Goal: Task Accomplishment & Management: Manage account settings

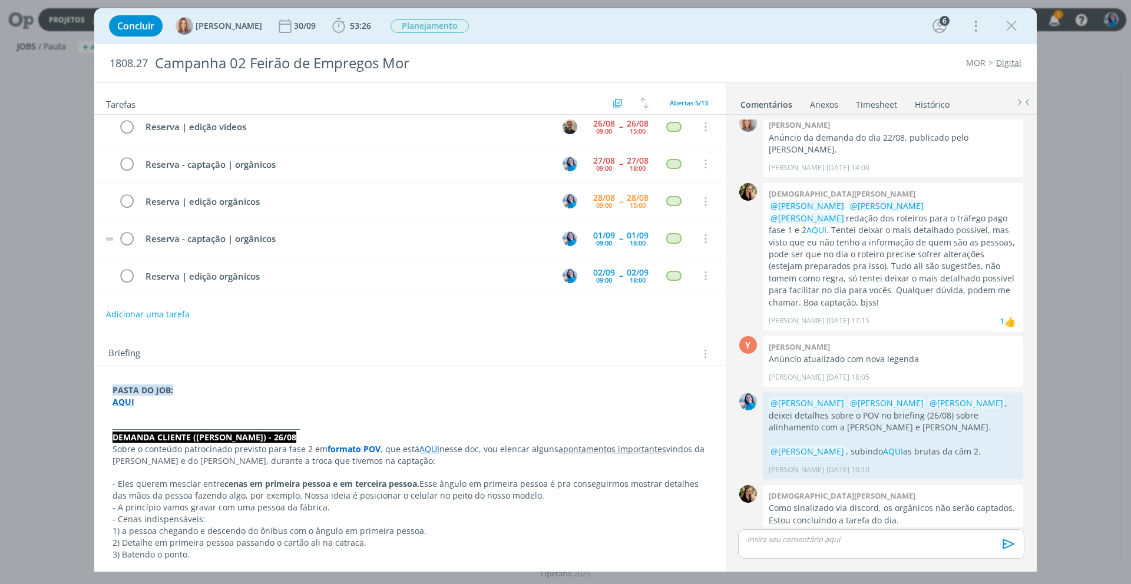
scroll to position [7, 0]
click at [882, 104] on link "Timesheet" at bounding box center [876, 102] width 42 height 17
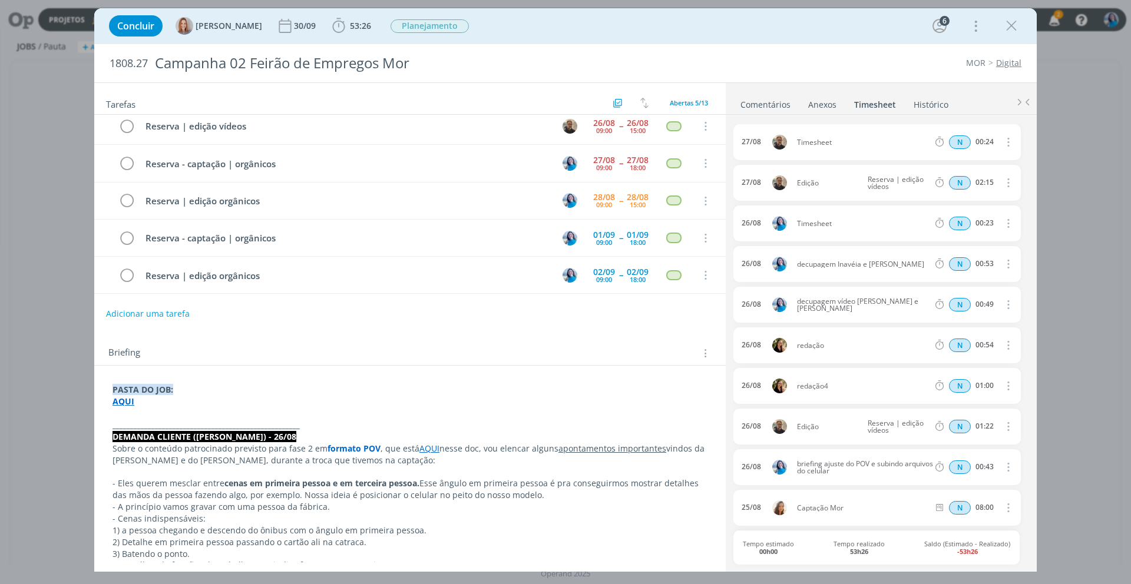
click at [768, 107] on link "Comentários" at bounding box center [765, 102] width 51 height 17
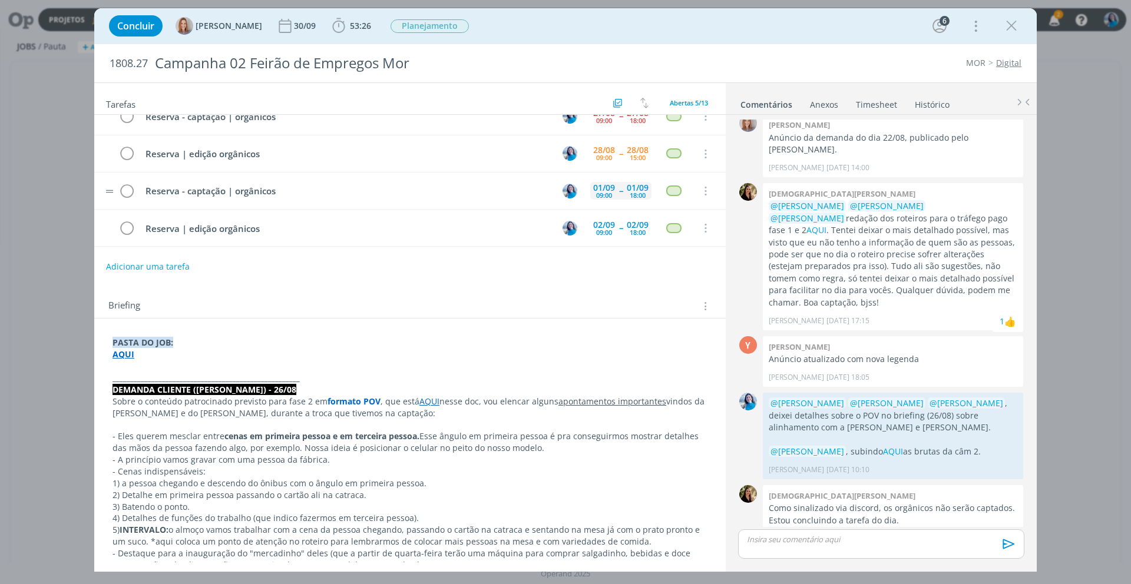
scroll to position [0, 0]
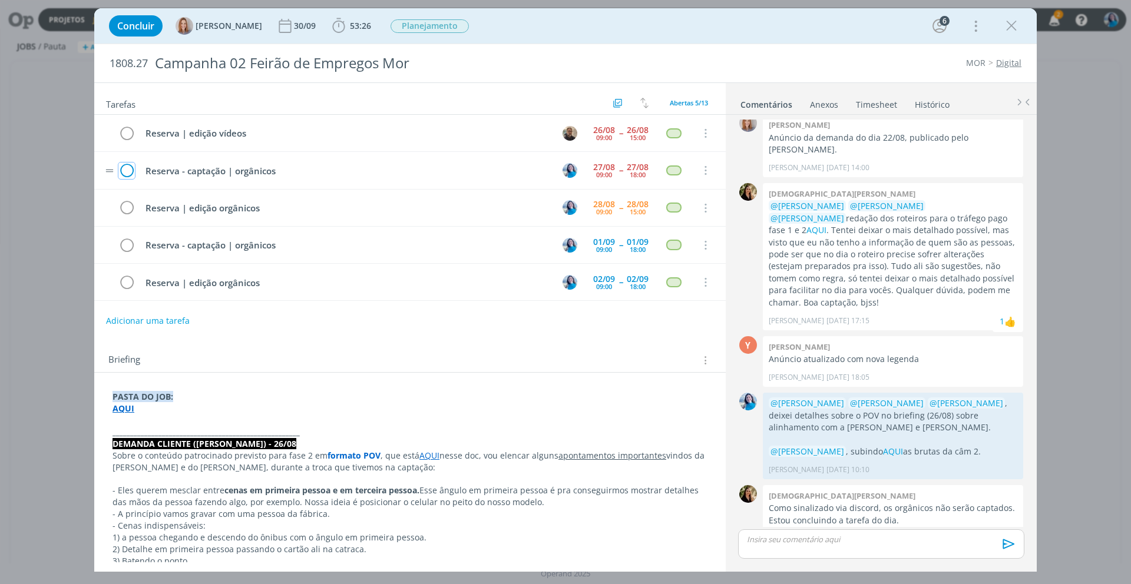
click at [130, 173] on icon "dialog" at bounding box center [126, 171] width 16 height 18
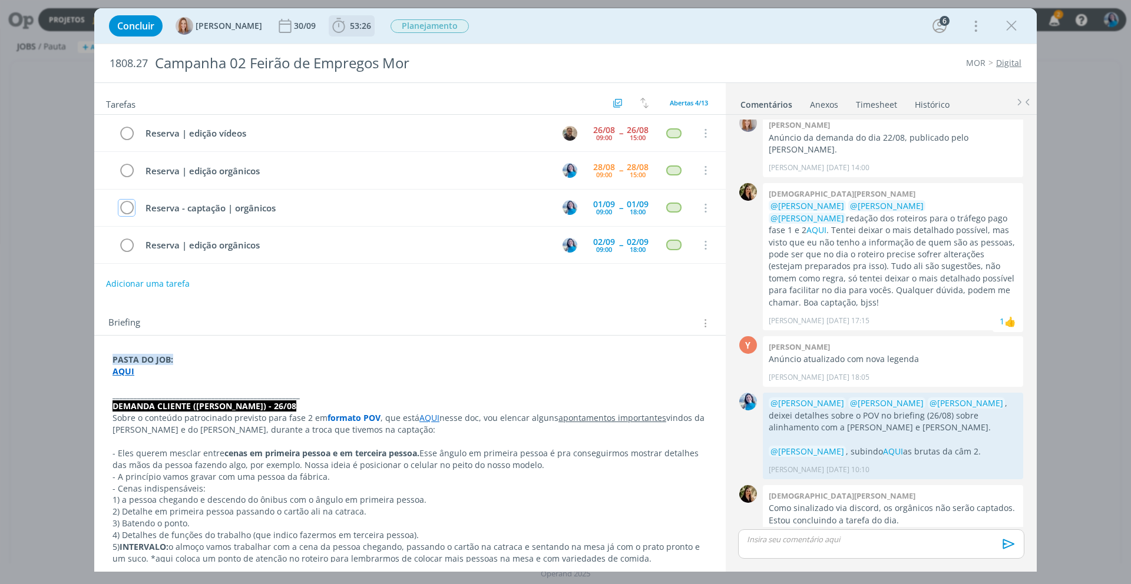
click at [362, 27] on span "53:26" at bounding box center [360, 25] width 21 height 11
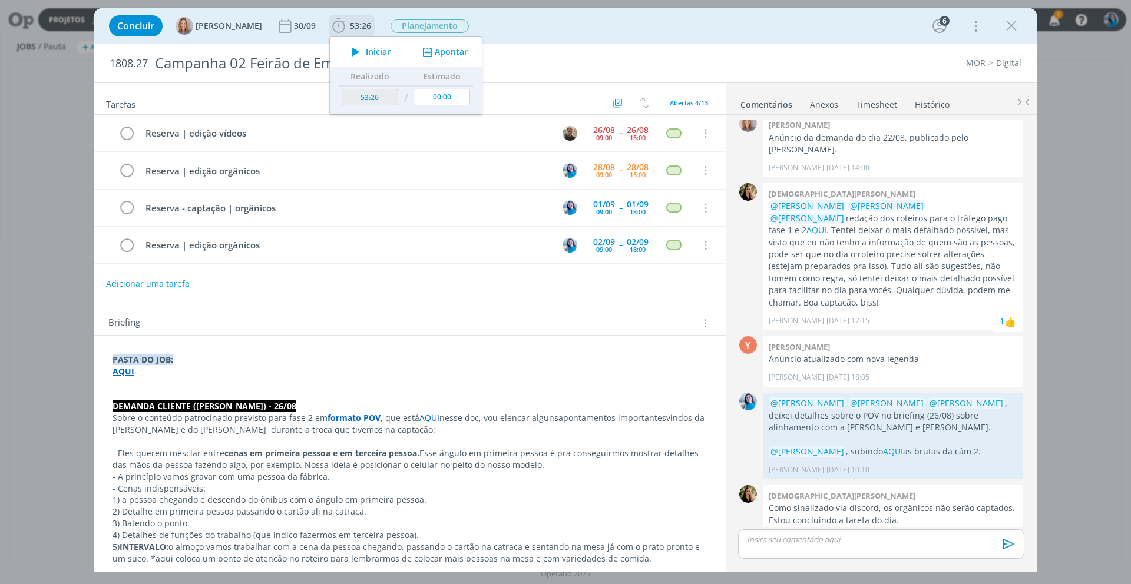
click at [457, 51] on button "Apontar" at bounding box center [443, 52] width 49 height 12
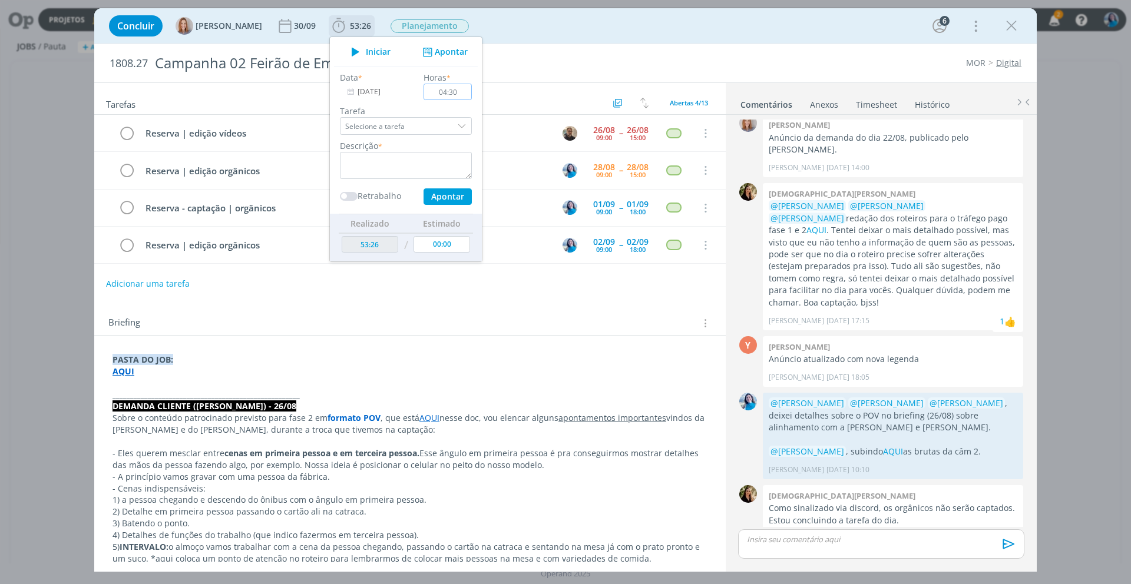
type input "04:30"
click at [454, 164] on textarea "dialog" at bounding box center [406, 165] width 132 height 27
type textarea "captação vídeo POV"
click at [452, 194] on button "Apontar" at bounding box center [448, 197] width 48 height 16
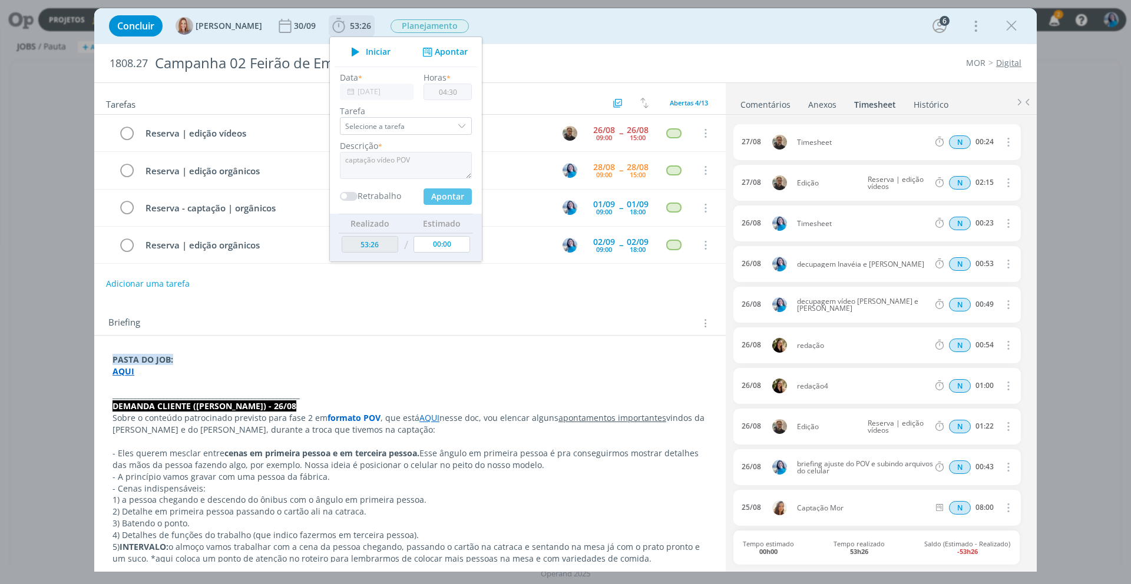
type input "57:56"
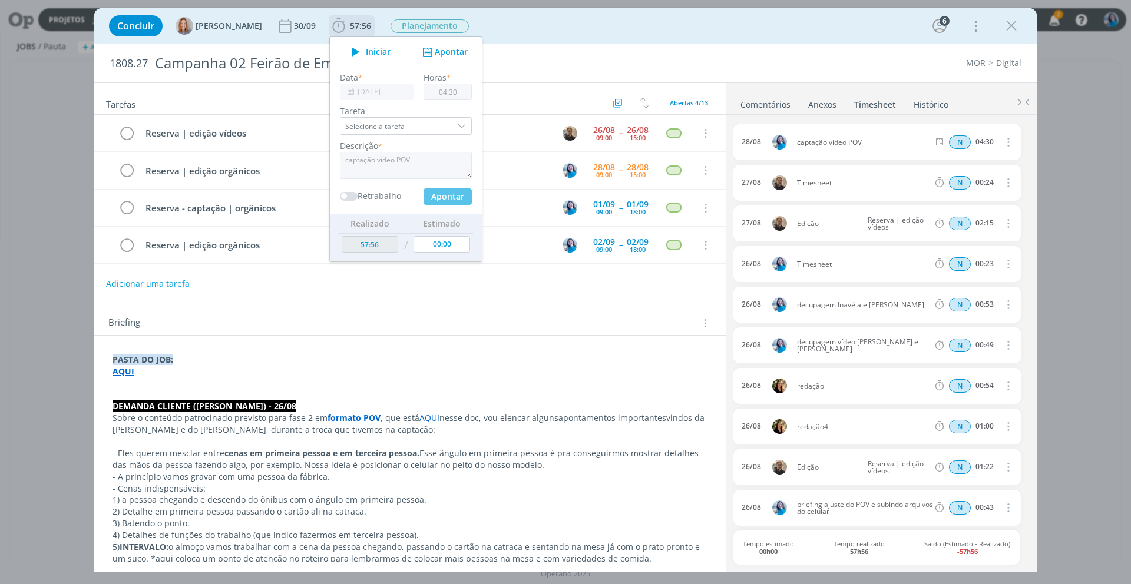
type input "00:00"
click at [1006, 264] on icon "dialog" at bounding box center [1007, 264] width 13 height 14
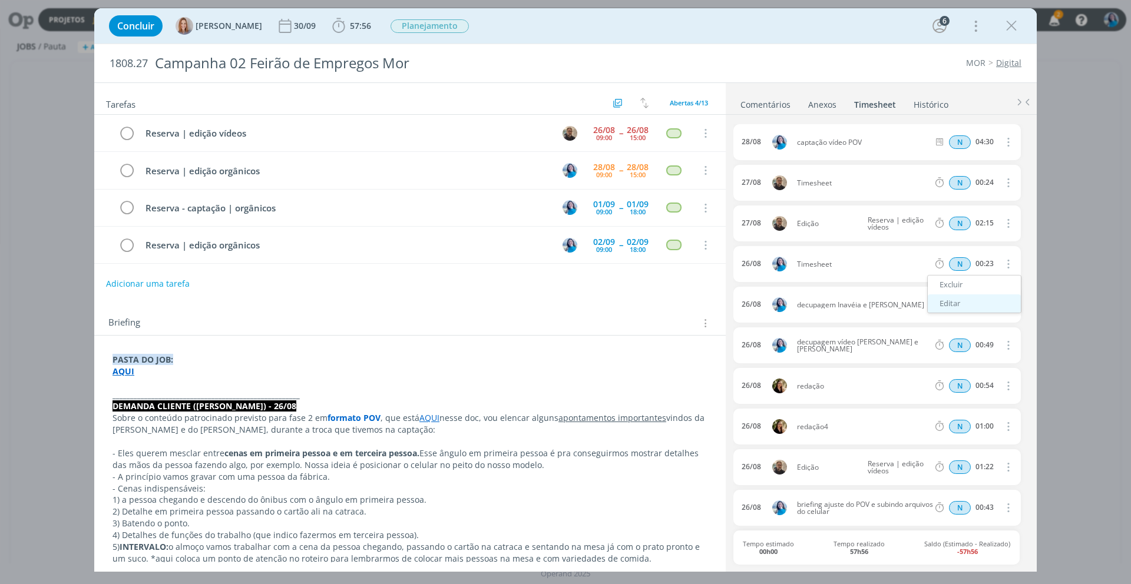
click at [969, 302] on link "Editar" at bounding box center [974, 304] width 93 height 19
click at [831, 266] on div "Timesheet" at bounding box center [829, 264] width 64 height 13
click at [825, 266] on div "Timesheet" at bounding box center [829, 264] width 64 height 13
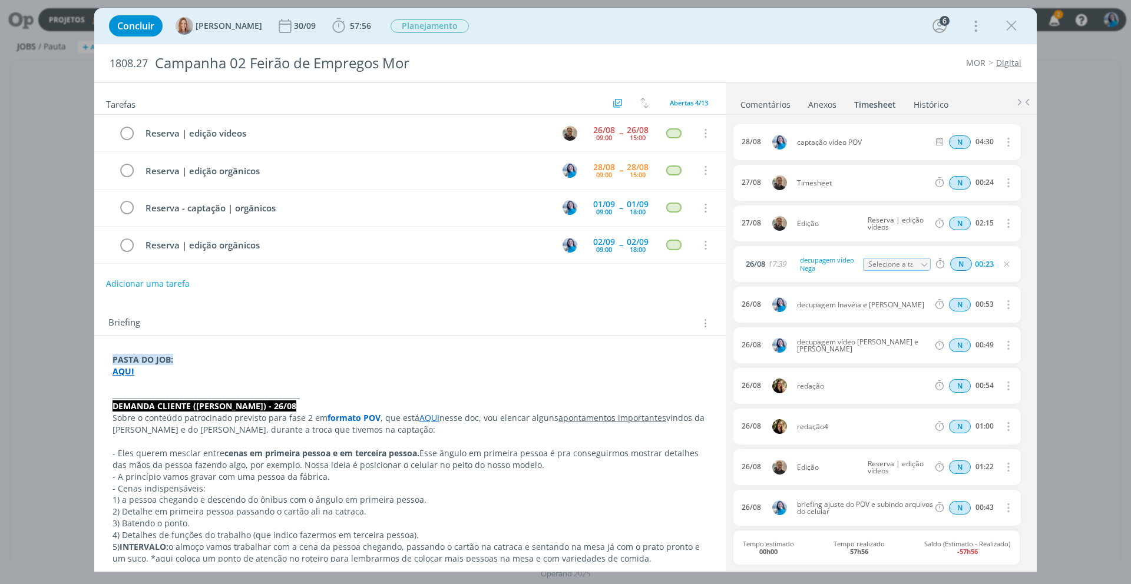
click at [779, 105] on link "Comentários" at bounding box center [765, 102] width 51 height 17
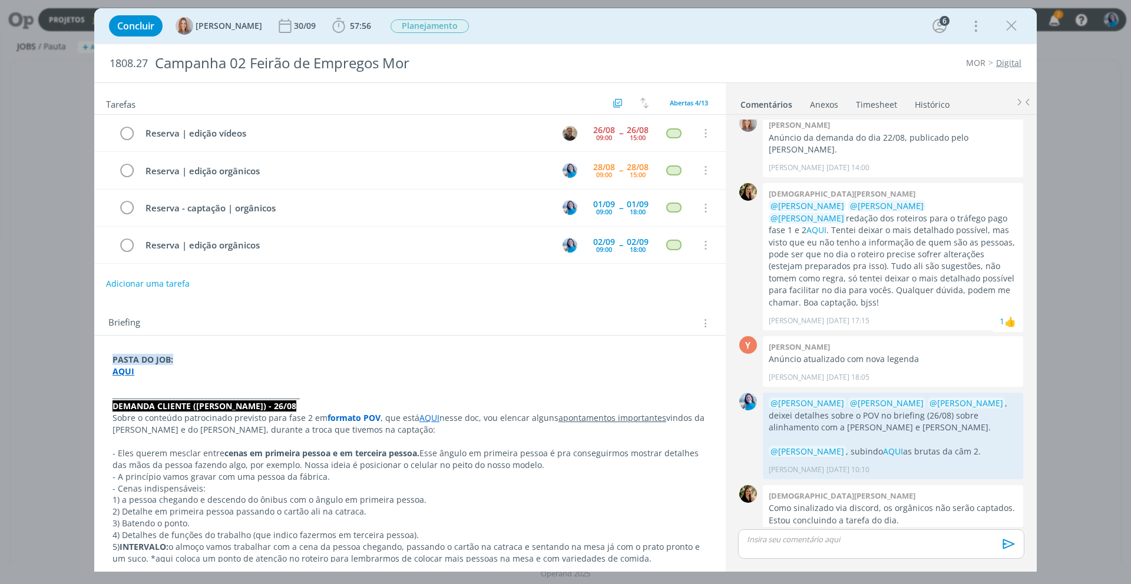
click at [877, 104] on link "Timesheet" at bounding box center [876, 102] width 42 height 17
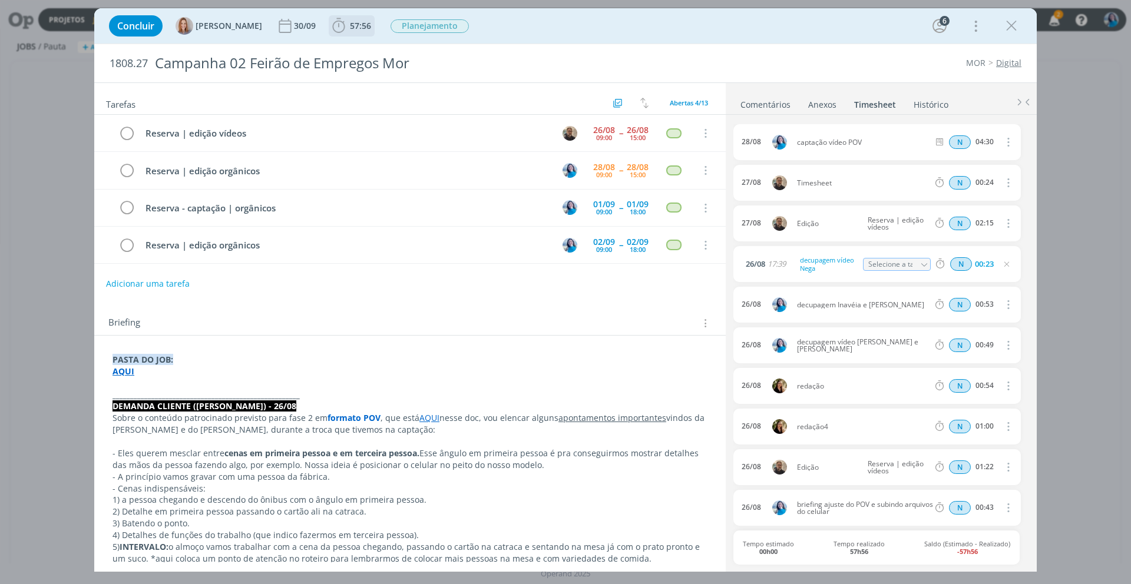
click at [350, 28] on span "57:56" at bounding box center [360, 25] width 21 height 11
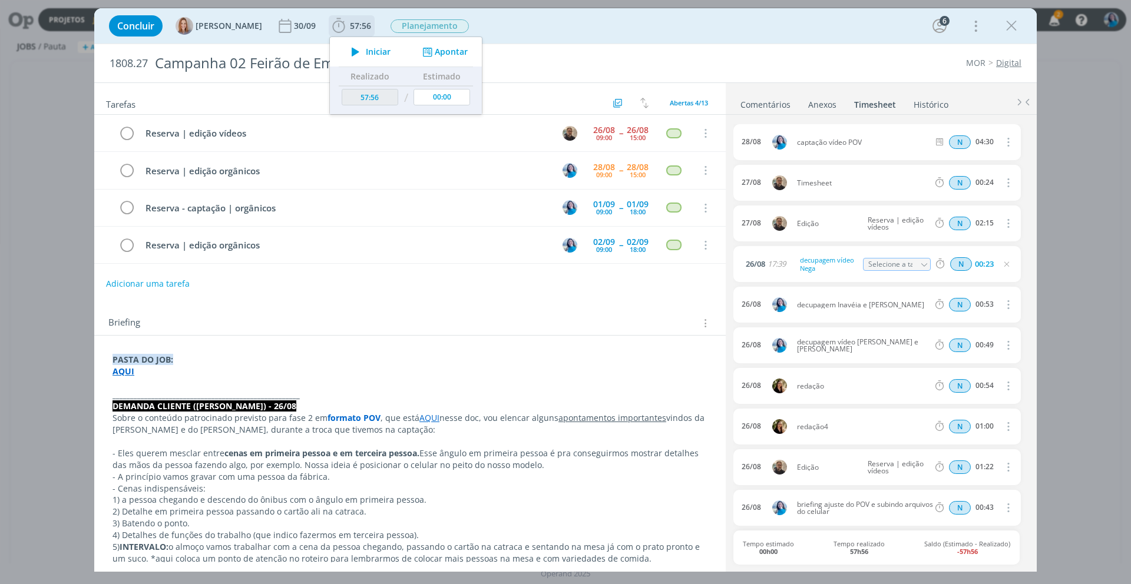
click at [362, 48] on icon "dialog" at bounding box center [355, 51] width 21 height 15
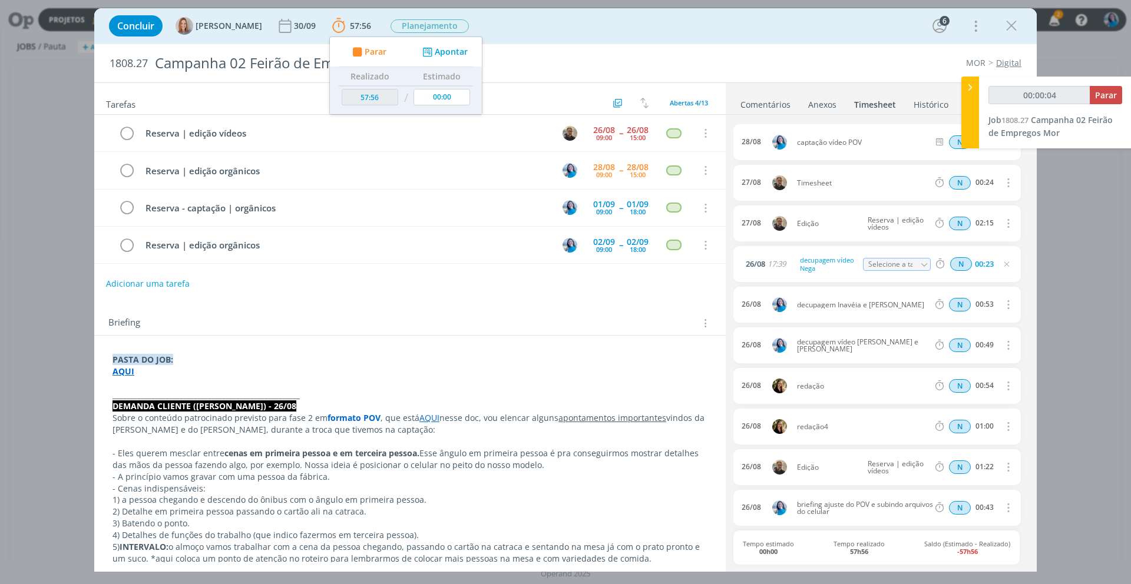
type input "00:00:05"
click at [971, 87] on icon at bounding box center [970, 87] width 12 height 12
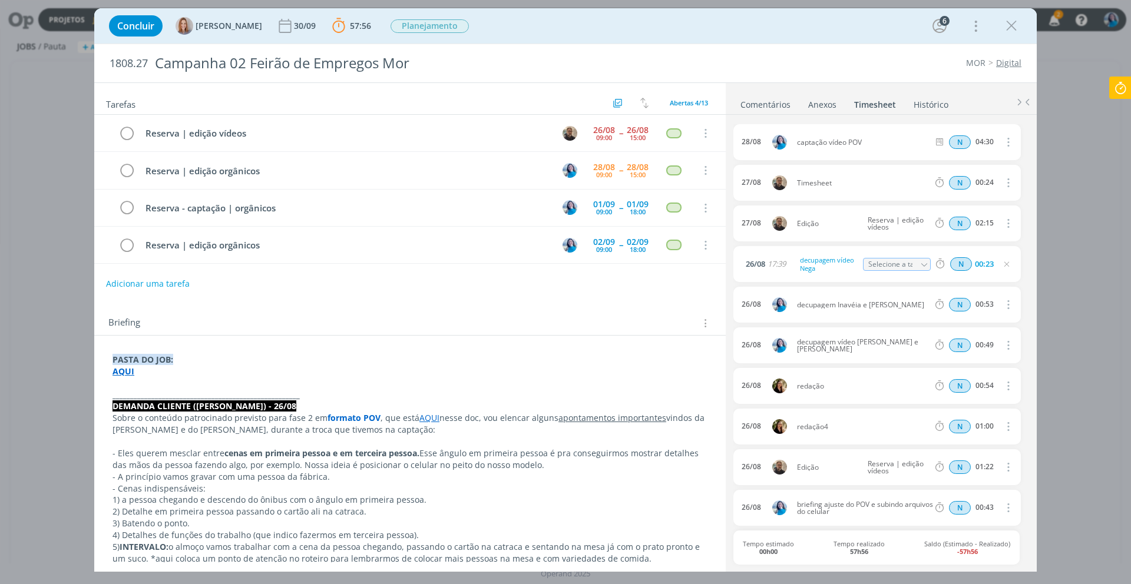
click at [124, 372] on strong "AQUI" at bounding box center [124, 371] width 22 height 11
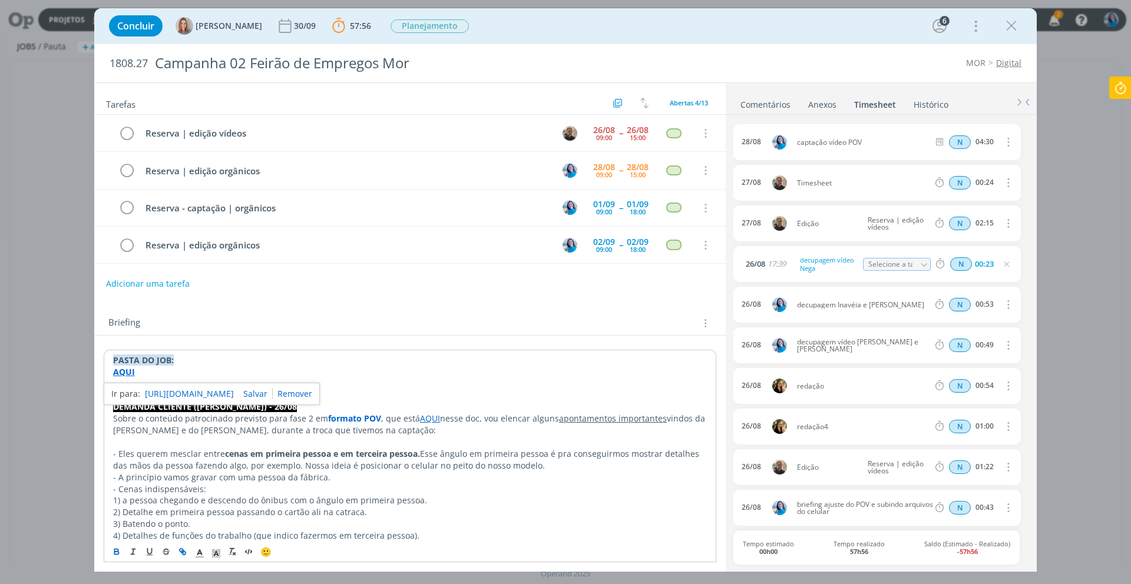
click at [173, 391] on link "https://sobeae.sharepoint.com/:f:/s/SOBEAE/EtDFSz3aiaNBsLnR1KZCebEBe5pqRIMT4TAA…" at bounding box center [189, 393] width 89 height 15
click at [1128, 89] on icon at bounding box center [1120, 88] width 21 height 23
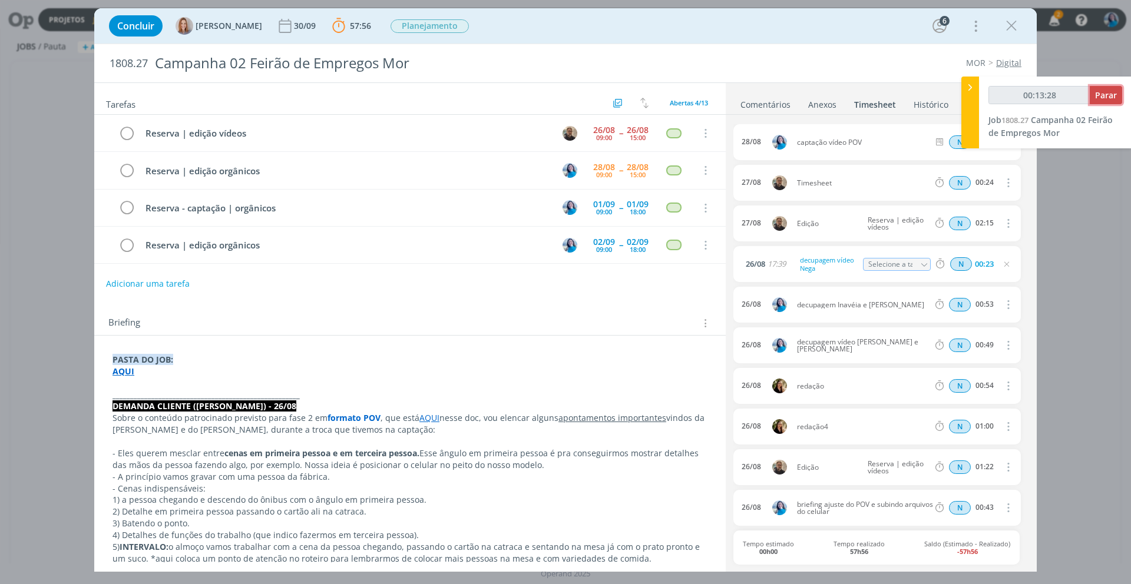
click at [1118, 97] on button "Parar" at bounding box center [1106, 95] width 32 height 18
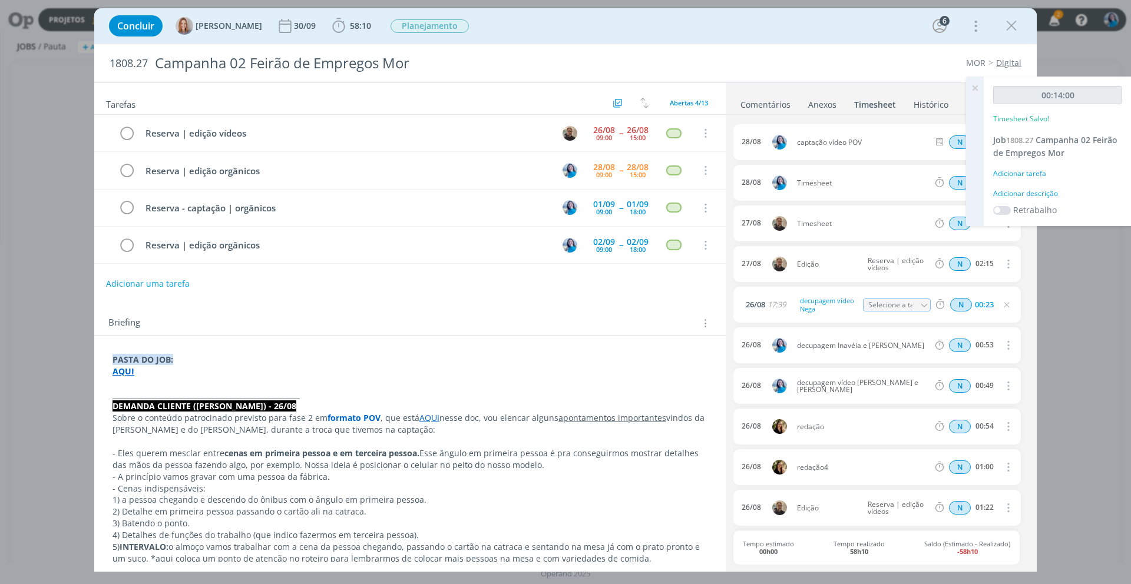
click at [1047, 194] on div "Adicionar descrição" at bounding box center [1057, 194] width 129 height 11
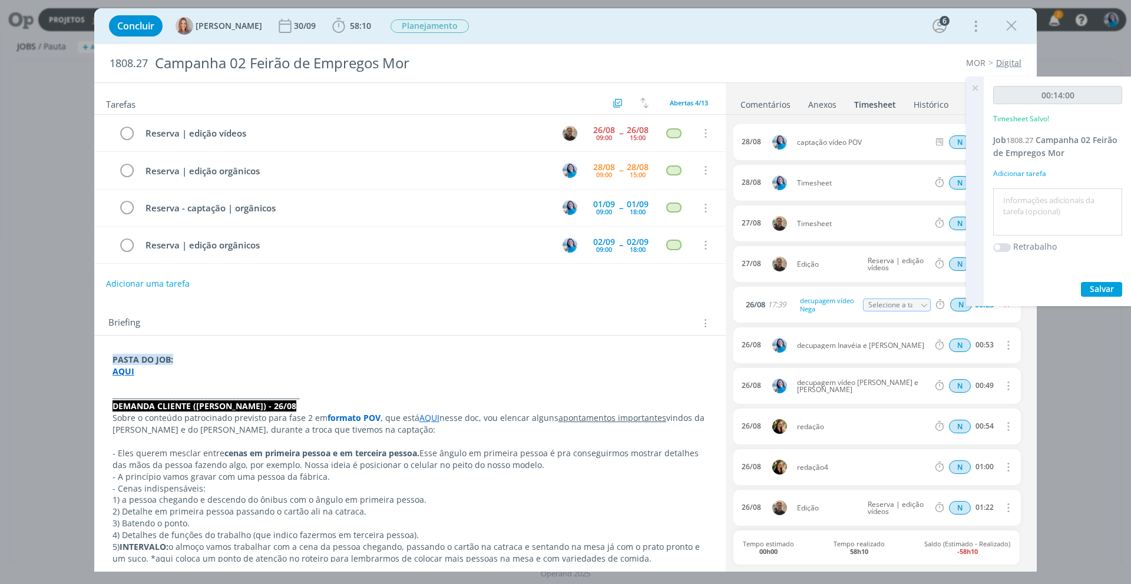
click at [1047, 194] on textarea at bounding box center [1057, 212] width 123 height 42
type textarea "subindo arquivos"
click at [1106, 292] on span "Salvar" at bounding box center [1102, 288] width 24 height 11
click at [974, 91] on icon at bounding box center [974, 88] width 21 height 23
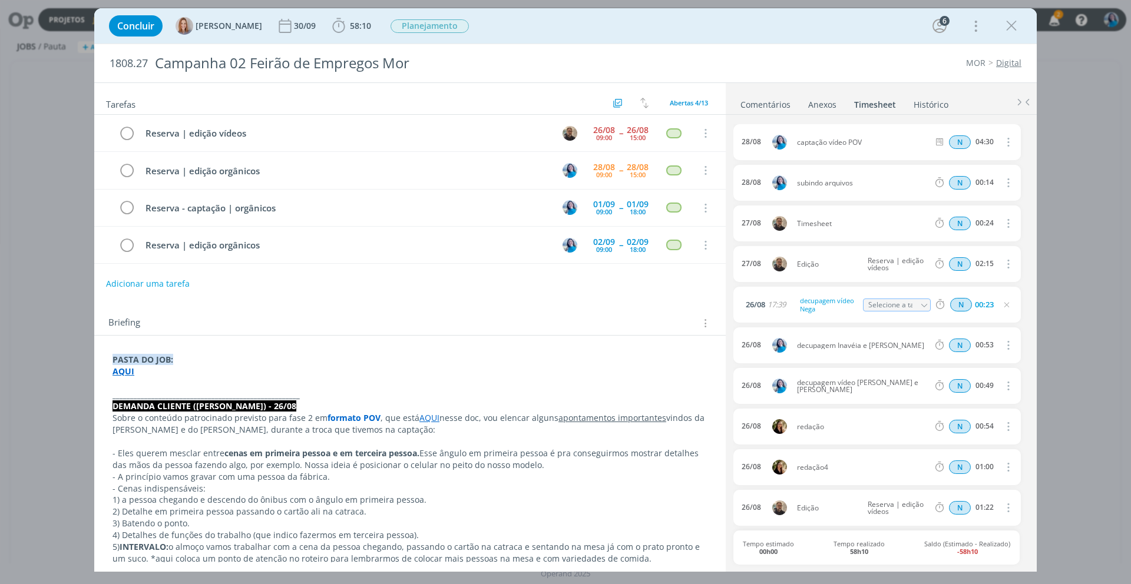
click at [773, 100] on link "Comentários" at bounding box center [765, 102] width 51 height 17
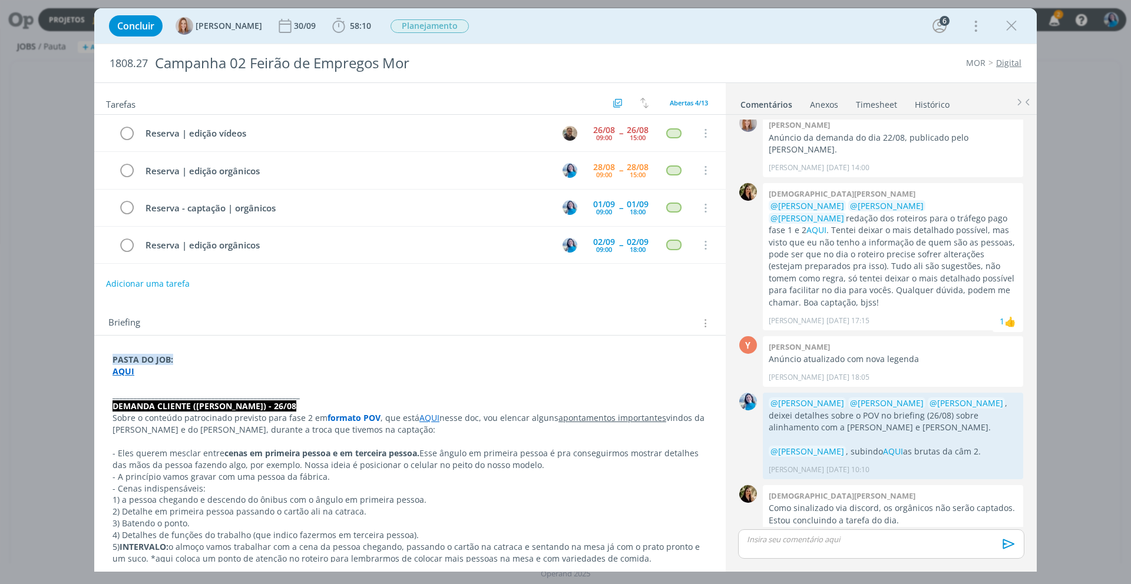
scroll to position [250, 0]
click at [1018, 30] on icon "dialog" at bounding box center [1012, 26] width 18 height 18
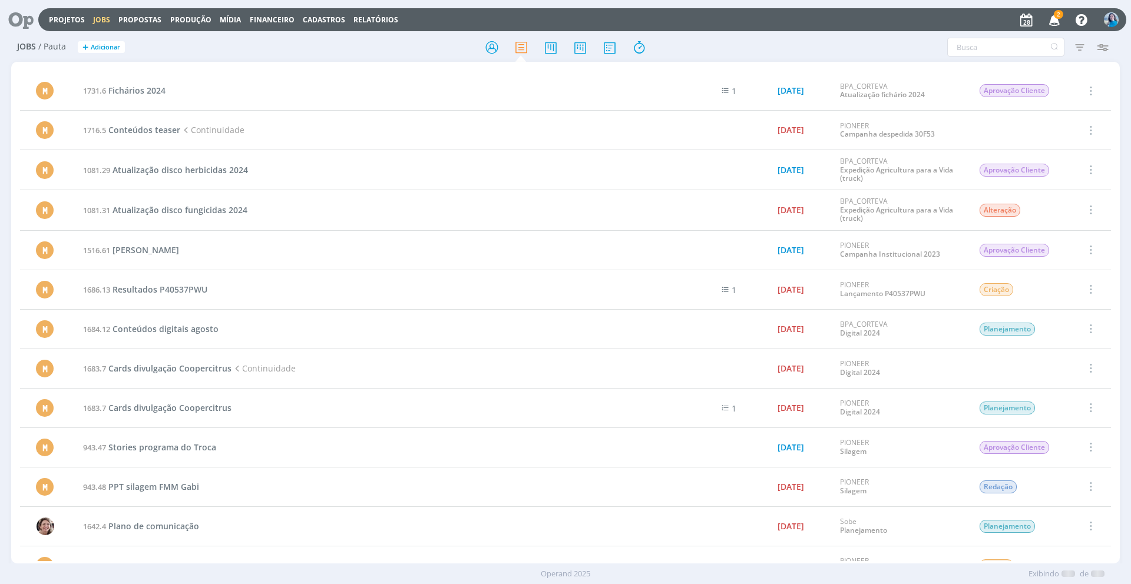
click at [1059, 19] on icon "button" at bounding box center [1054, 19] width 21 height 20
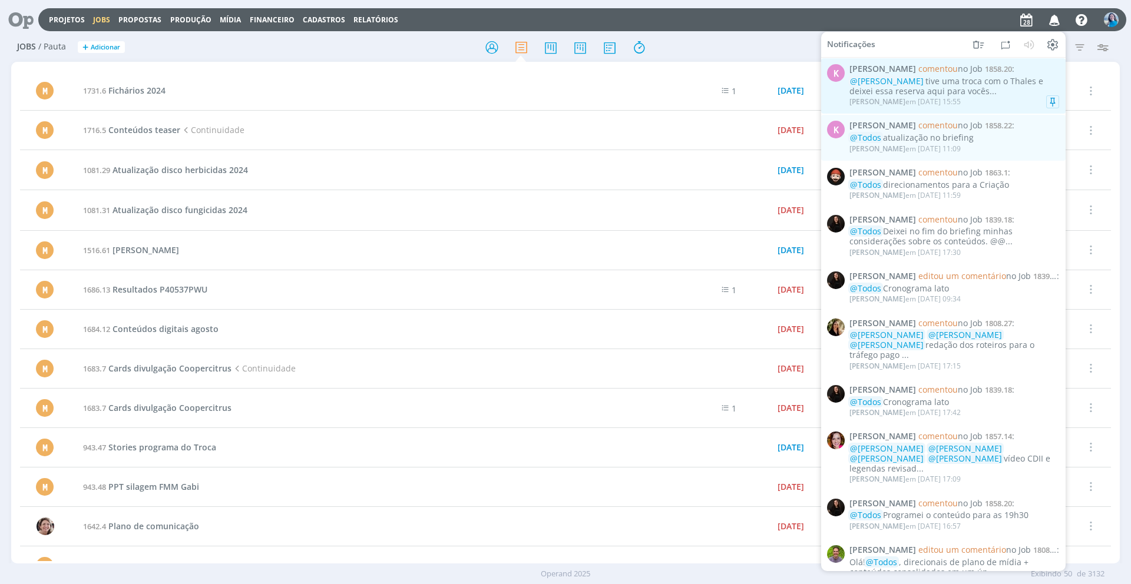
click at [963, 91] on div "@Elisa Simon tive uma troca com o Thales e deixei essa reserva aqui para vocês.…" at bounding box center [954, 87] width 210 height 20
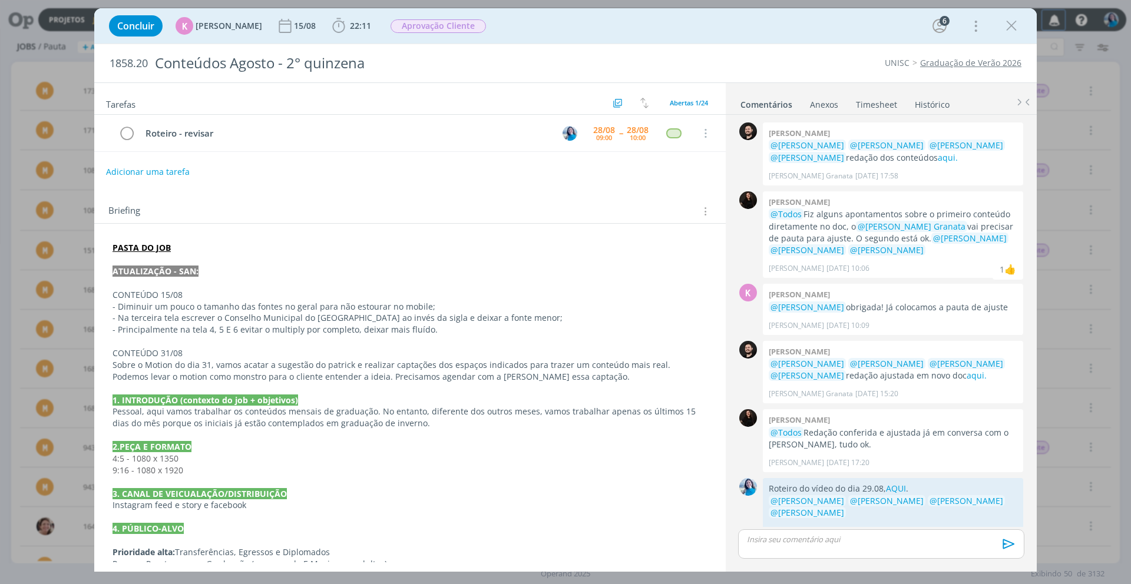
scroll to position [1655, 0]
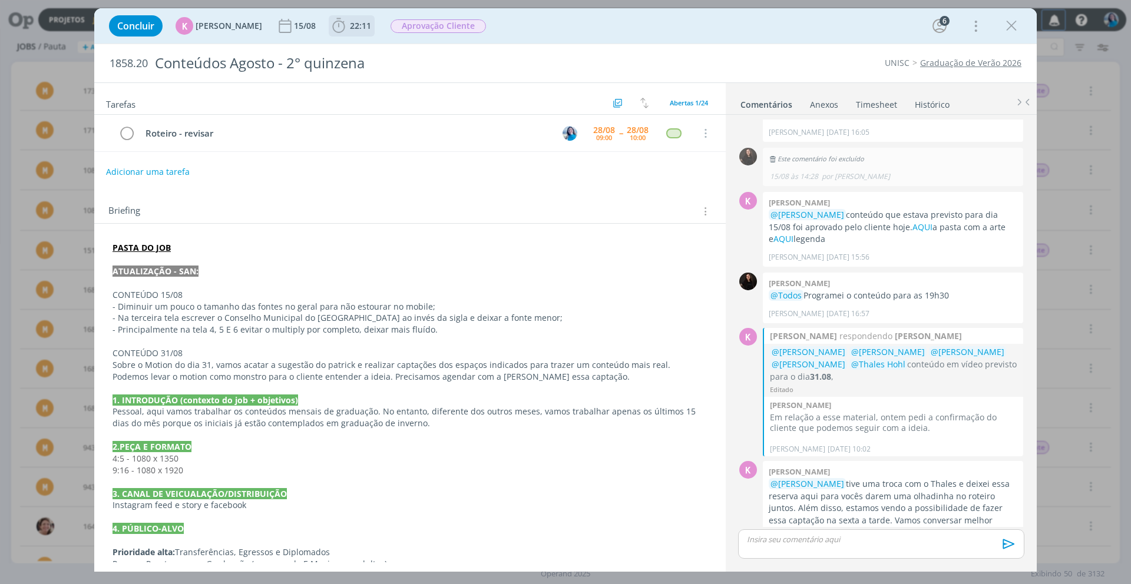
click at [353, 29] on span "22:11" at bounding box center [360, 25] width 21 height 11
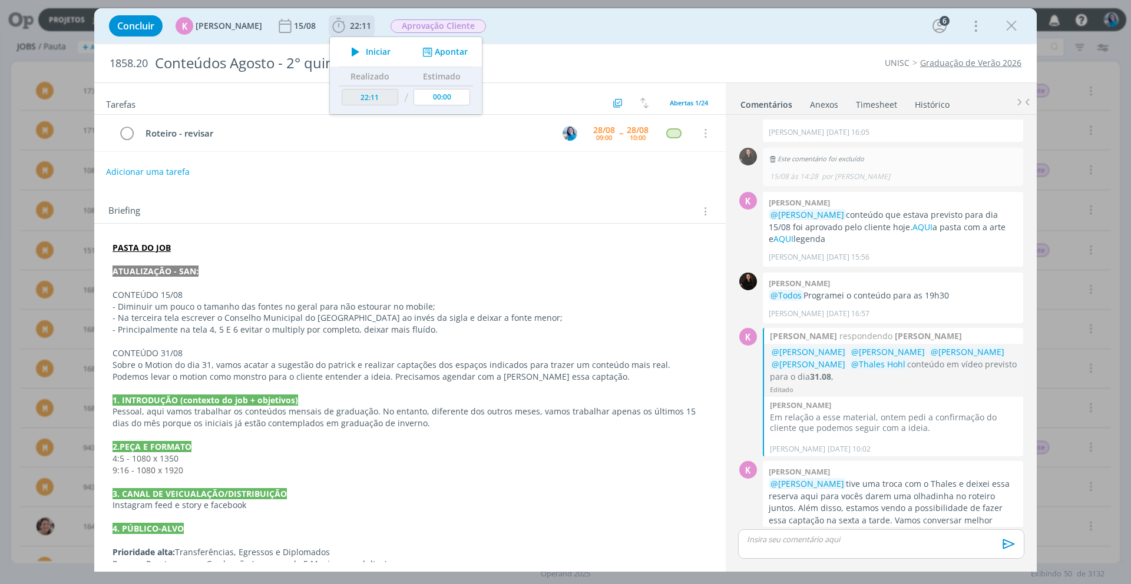
click at [366, 48] on span "Iniciar" at bounding box center [378, 52] width 25 height 8
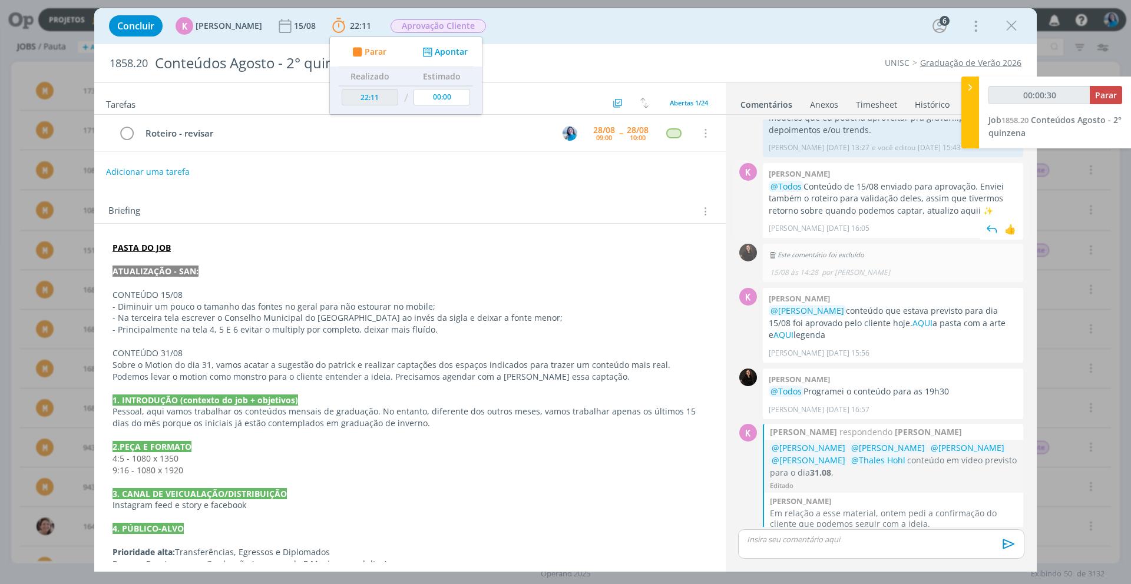
type input "00:00:31"
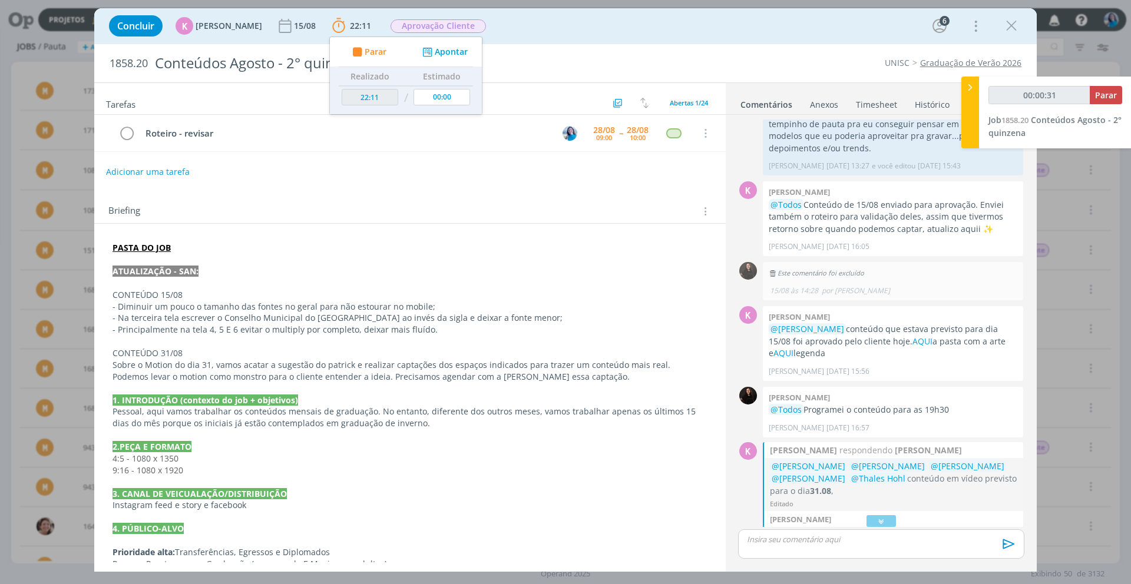
click at [971, 92] on icon at bounding box center [970, 87] width 12 height 12
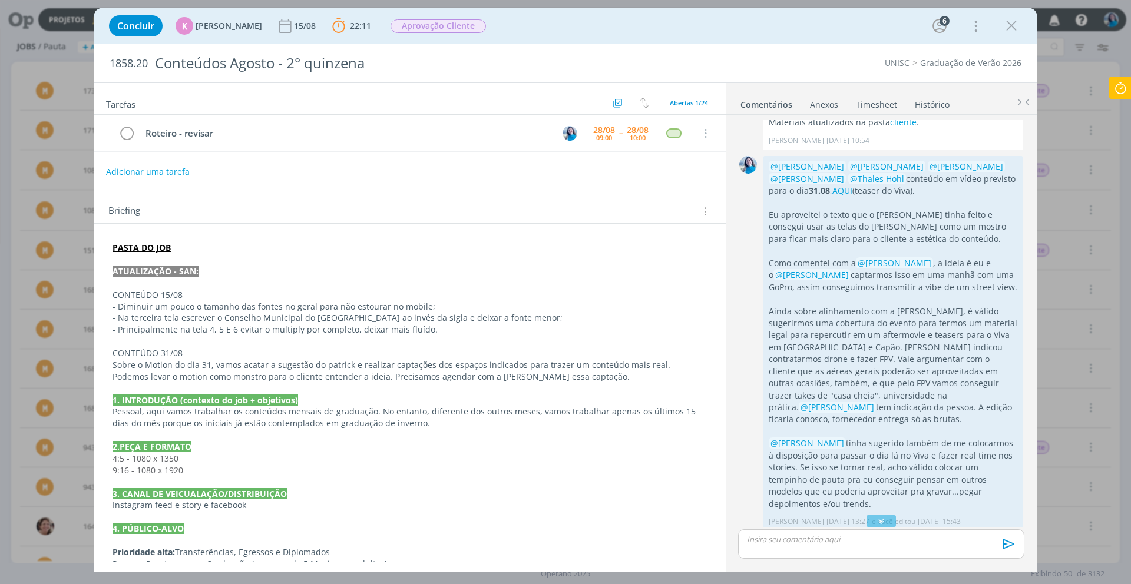
scroll to position [1187, 0]
click at [832, 183] on link "AQUI" at bounding box center [842, 188] width 20 height 11
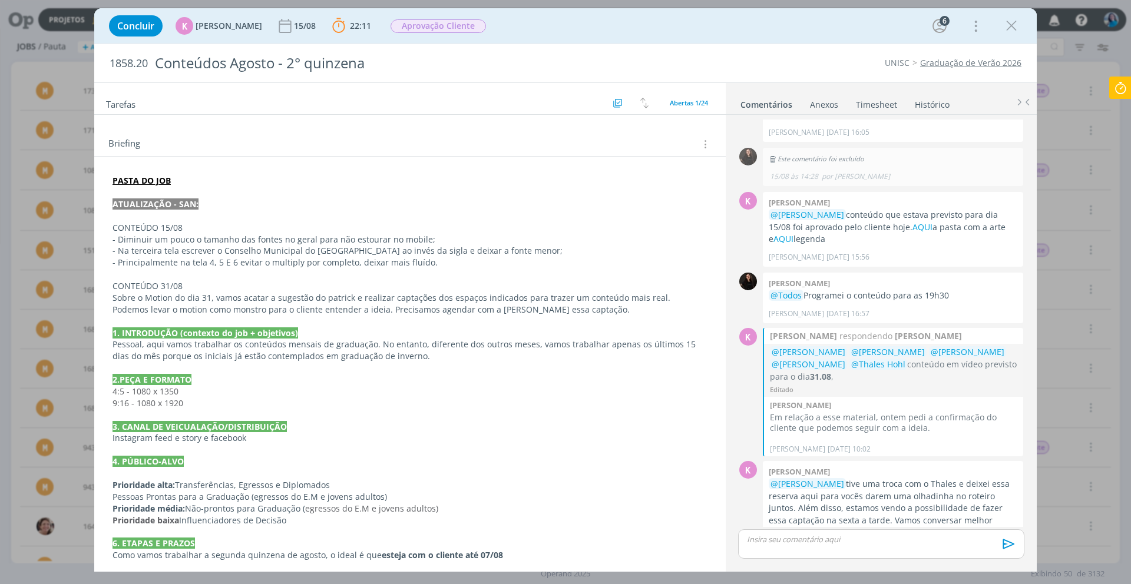
scroll to position [0, 0]
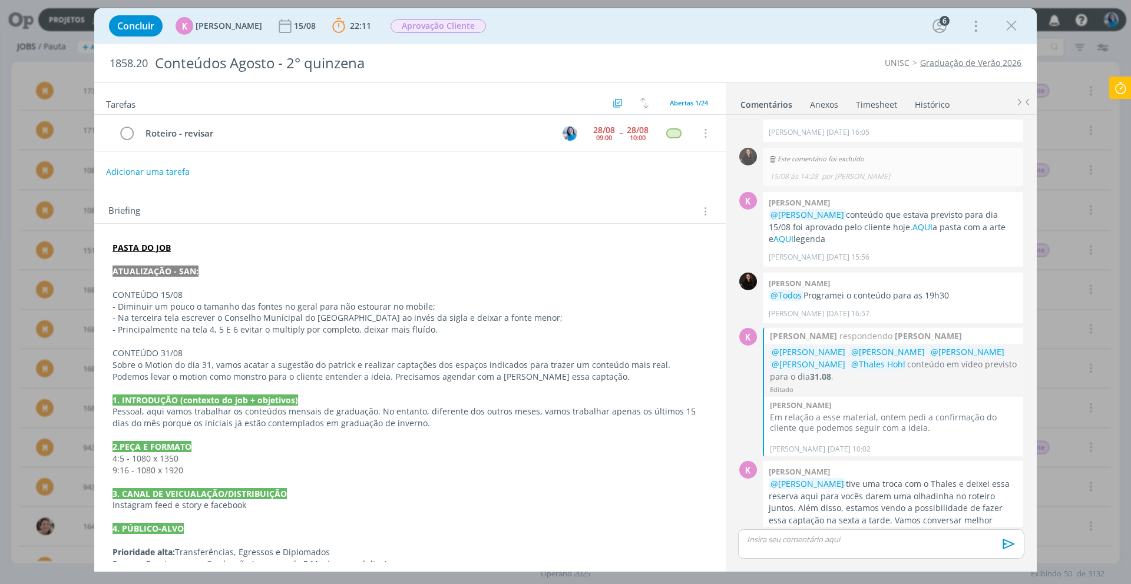
click at [1126, 85] on icon at bounding box center [1120, 88] width 21 height 23
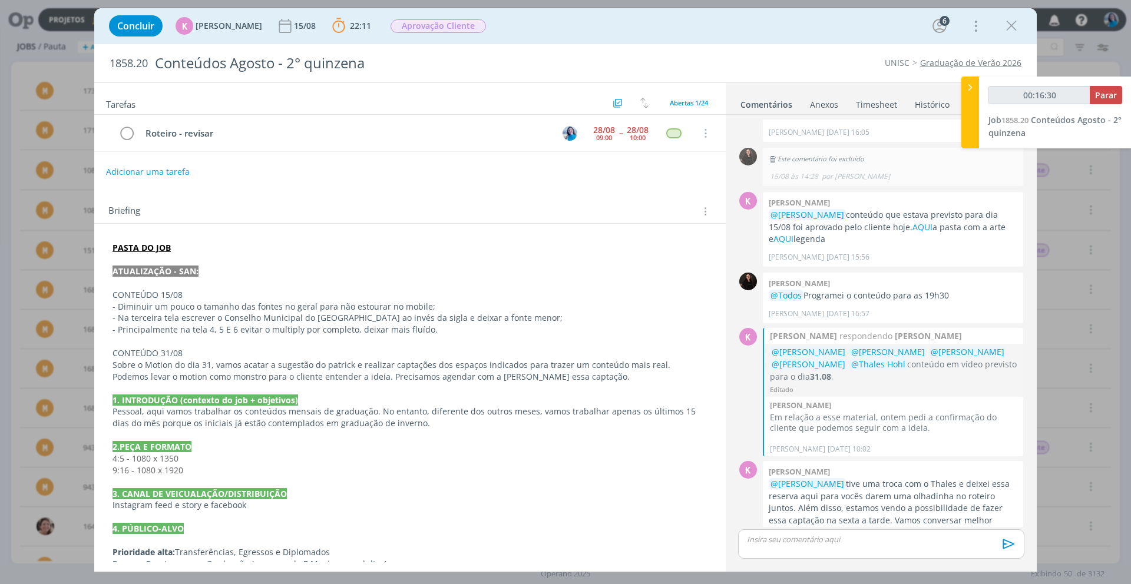
type input "00:16:31"
click at [973, 90] on icon at bounding box center [970, 87] width 12 height 12
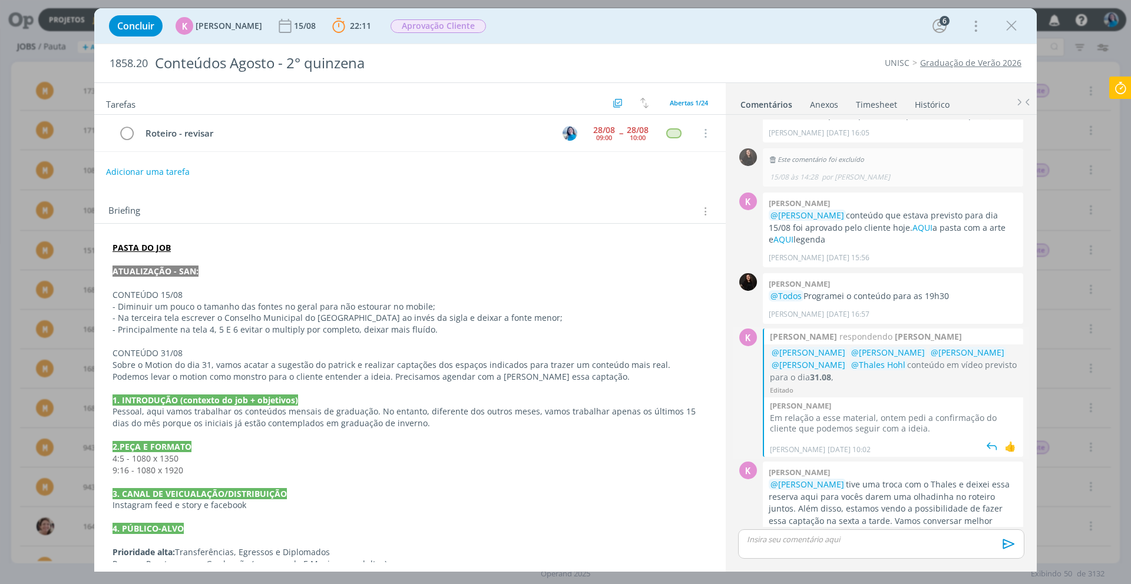
scroll to position [1655, 0]
click at [860, 540] on p "dialog" at bounding box center [881, 539] width 267 height 11
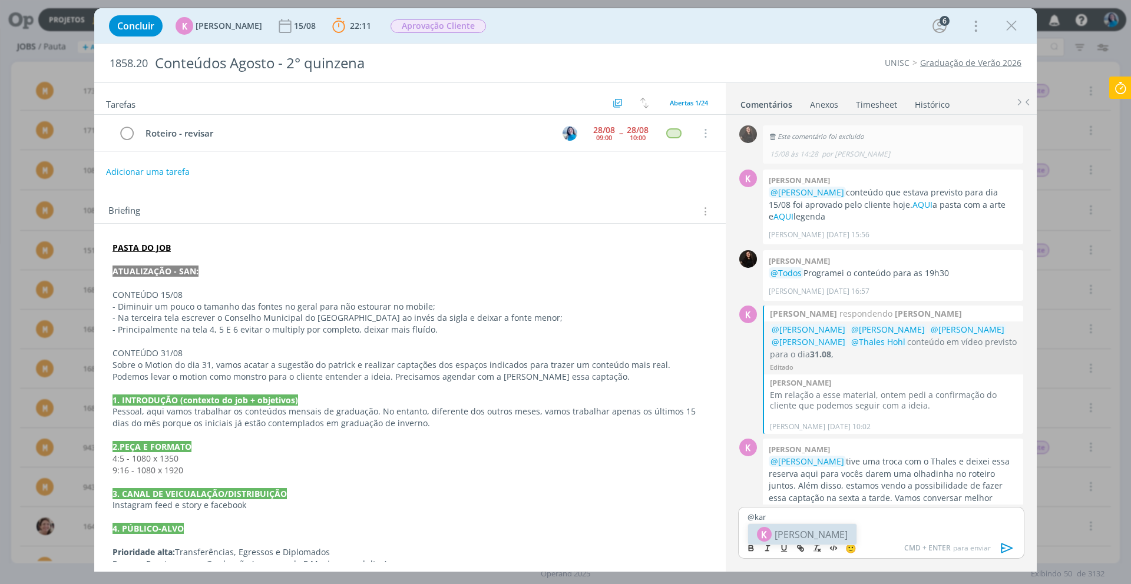
click at [800, 512] on p "@kar" at bounding box center [881, 517] width 267 height 11
click at [797, 517] on p "@kar" at bounding box center [881, 517] width 267 height 11
click at [792, 518] on p "@kar" at bounding box center [881, 517] width 267 height 11
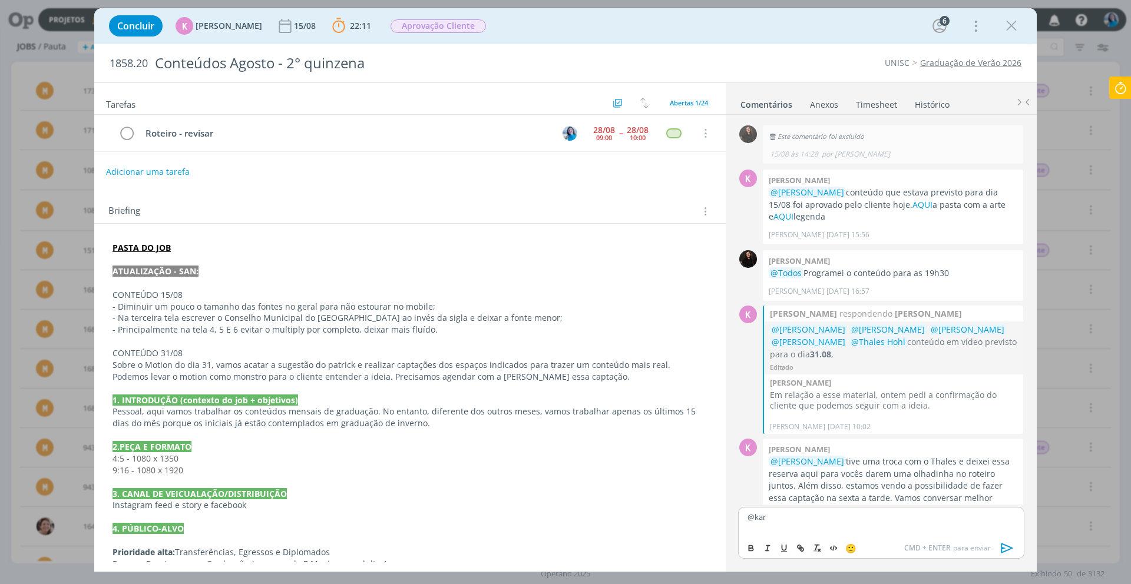
click at [792, 518] on p "@kar" at bounding box center [881, 517] width 267 height 11
click at [755, 517] on p "@kar" at bounding box center [881, 517] width 267 height 11
click at [741, 358] on div "K 0" at bounding box center [748, 370] width 18 height 128
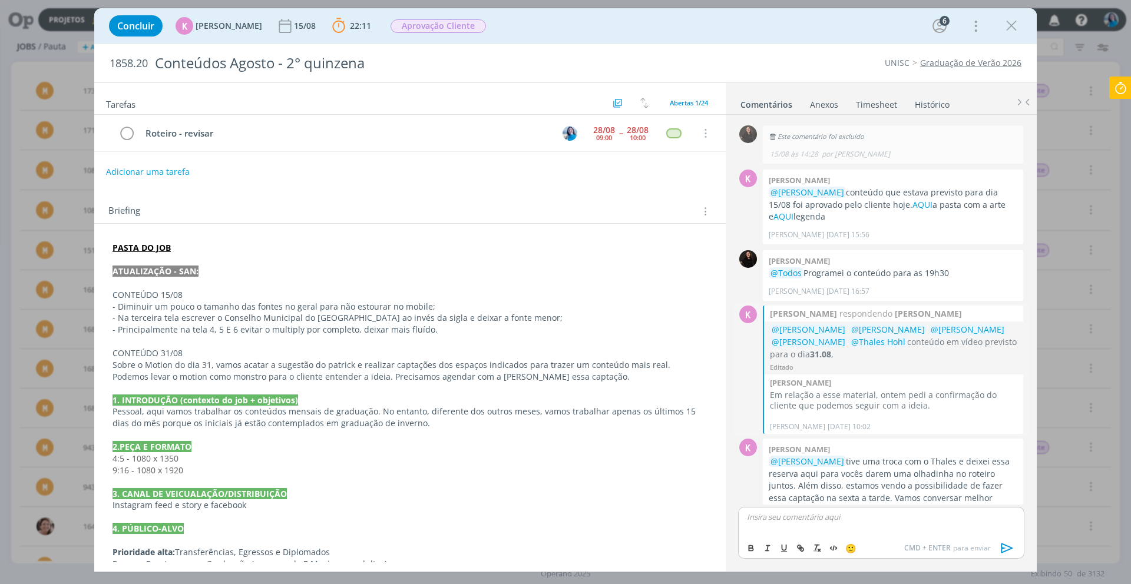
scroll to position [1655, 0]
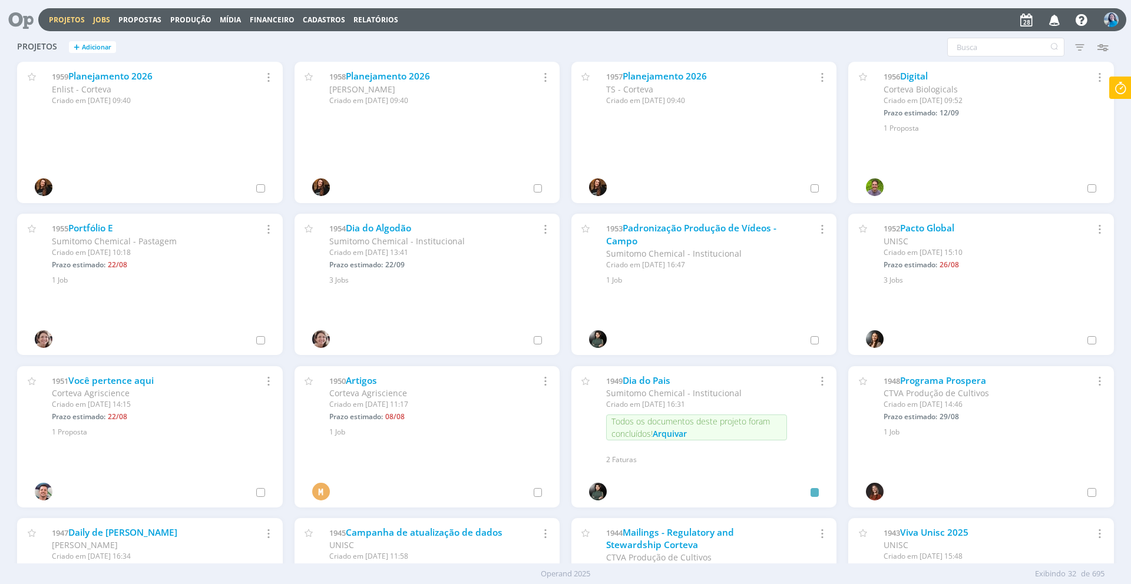
click at [107, 19] on link "Jobs" at bounding box center [101, 20] width 17 height 10
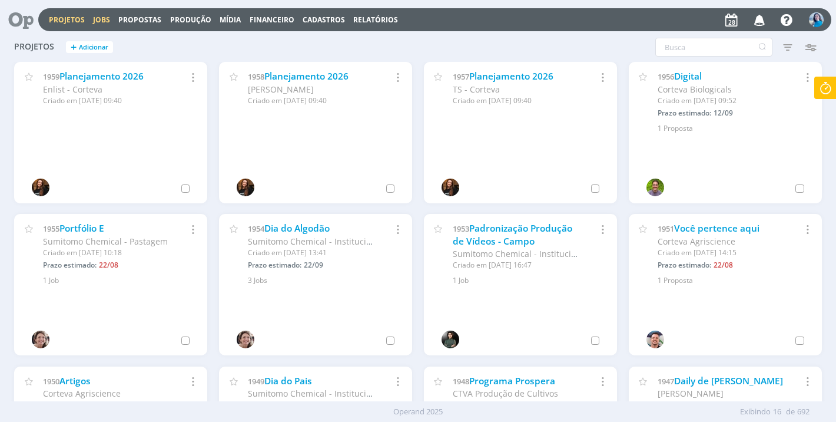
click at [101, 19] on link "Jobs" at bounding box center [101, 20] width 17 height 10
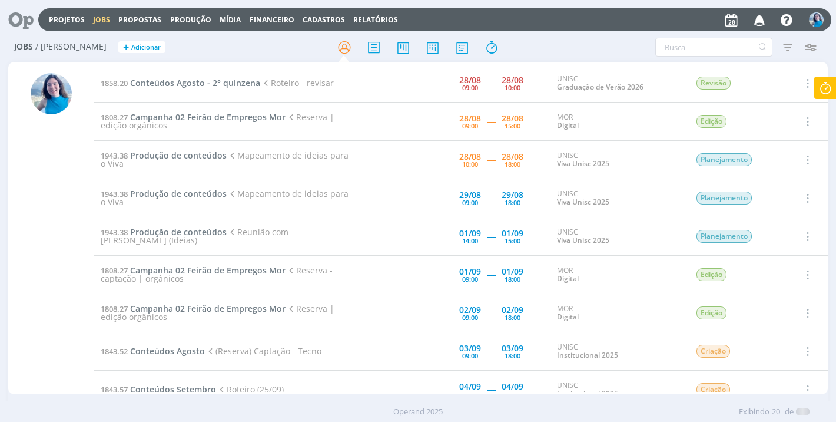
click at [243, 83] on span "Conteúdos Agosto - 2° quinzena" at bounding box center [195, 82] width 130 height 11
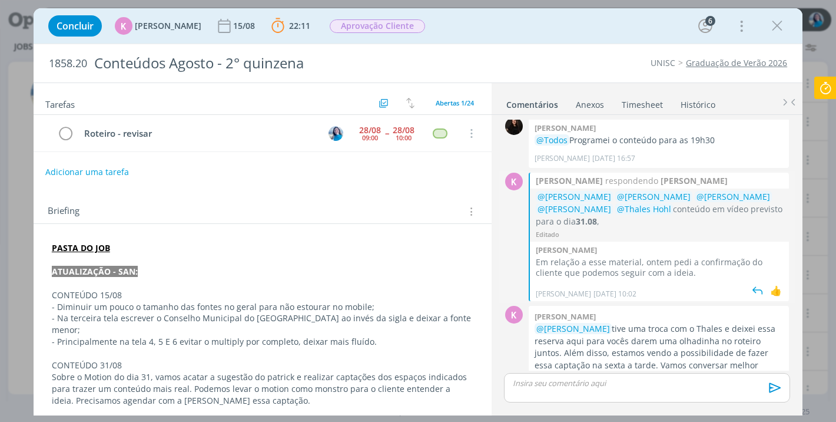
scroll to position [1794, 0]
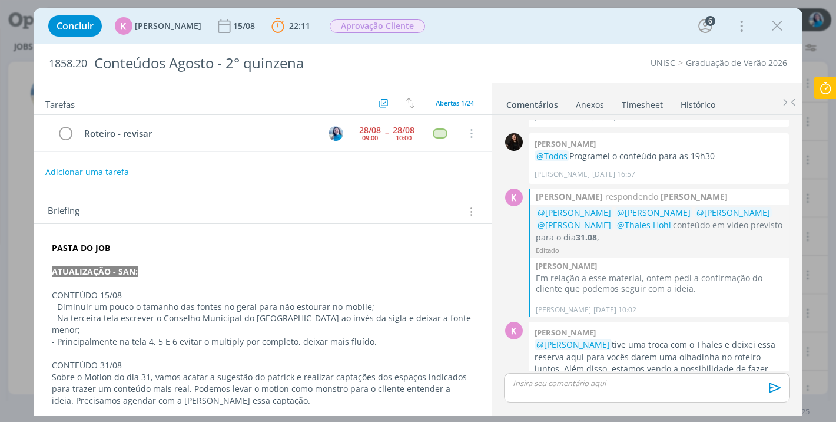
click at [824, 88] on icon at bounding box center [825, 88] width 21 height 23
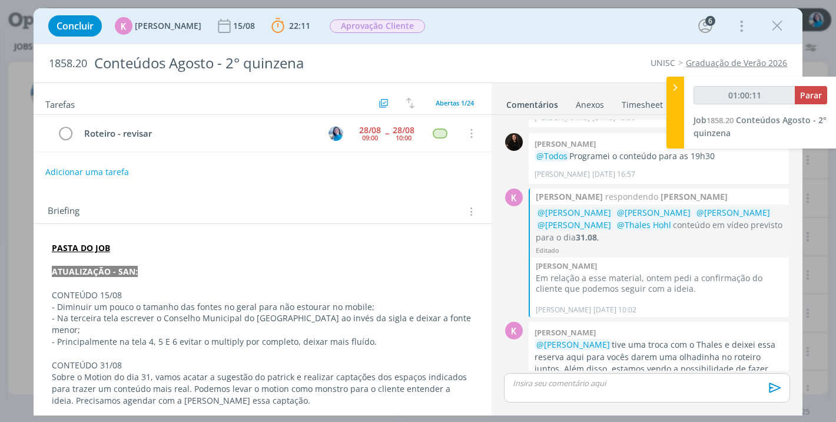
click at [674, 88] on icon at bounding box center [676, 87] width 12 height 12
type input "01:00:12"
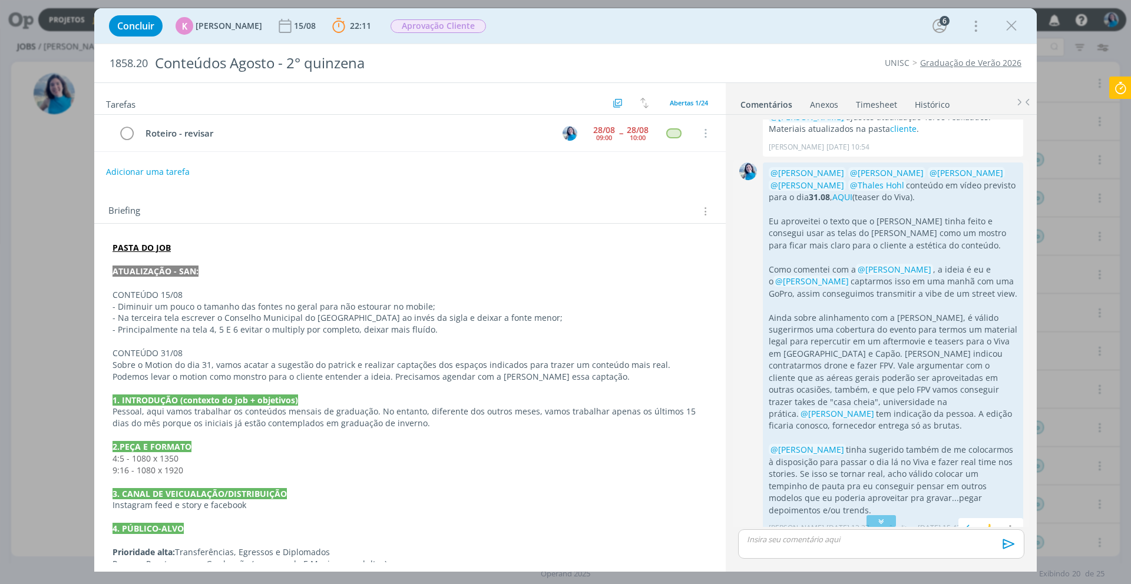
scroll to position [1176, 0]
click at [832, 194] on link "AQUI" at bounding box center [842, 199] width 20 height 11
click at [836, 86] on icon at bounding box center [1120, 88] width 21 height 23
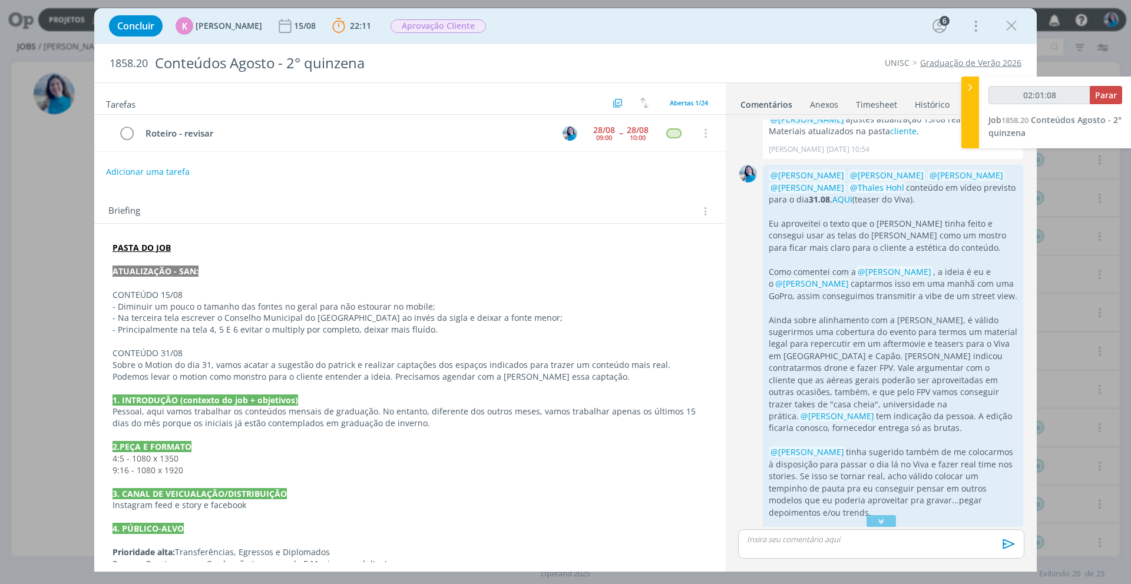
type input "02:01:09"
click at [836, 94] on span "Parar" at bounding box center [1106, 95] width 22 height 11
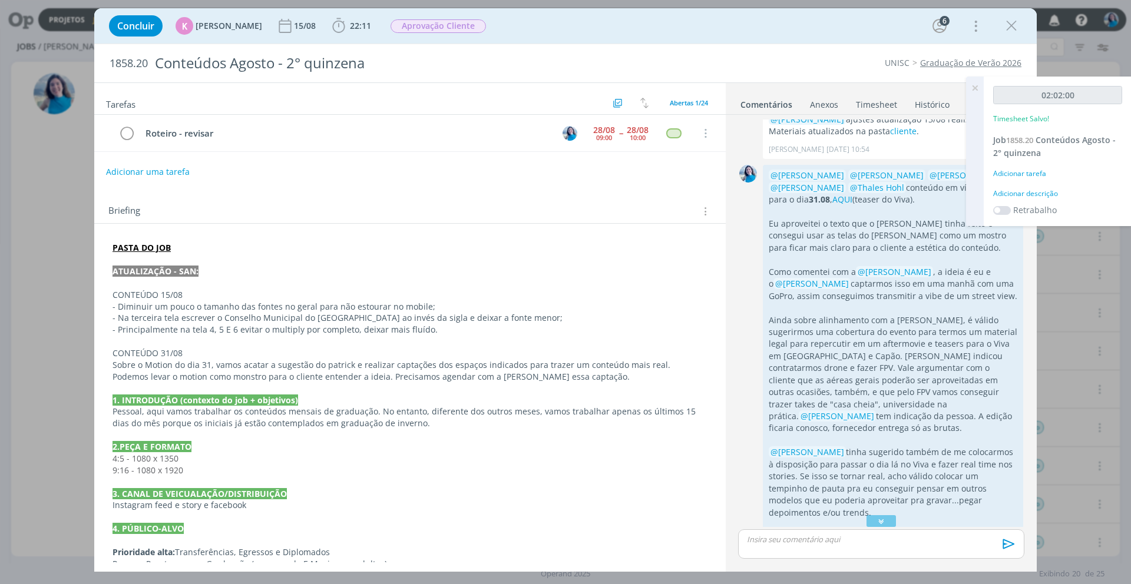
click at [836, 191] on div "Adicionar descrição" at bounding box center [1057, 194] width 129 height 11
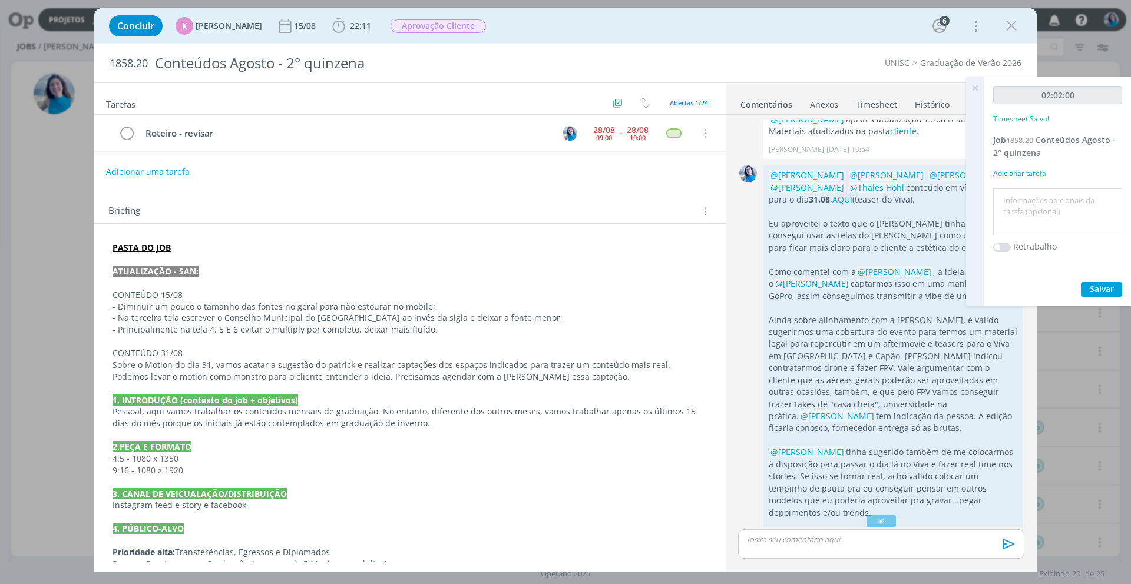
click at [836, 193] on textarea at bounding box center [1057, 212] width 123 height 42
drag, startPoint x: 1060, startPoint y: 202, endPoint x: 1066, endPoint y: 204, distance: 6.2
click at [836, 202] on textarea "ajustes: roteiro teaser Viva e vídeo GAJ" at bounding box center [1057, 212] width 123 height 42
type textarea "ajustes: roteiro vídeo teaser Viva e vídeo GAJ"
click at [836, 292] on span "Salvar" at bounding box center [1102, 288] width 24 height 11
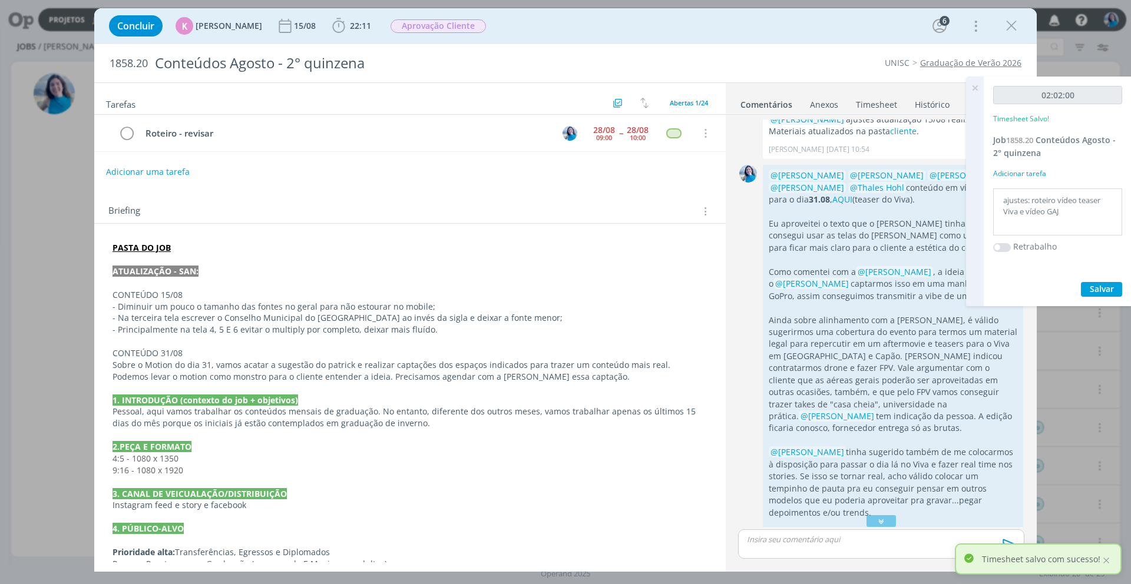
click at [836, 88] on icon at bounding box center [974, 88] width 21 height 23
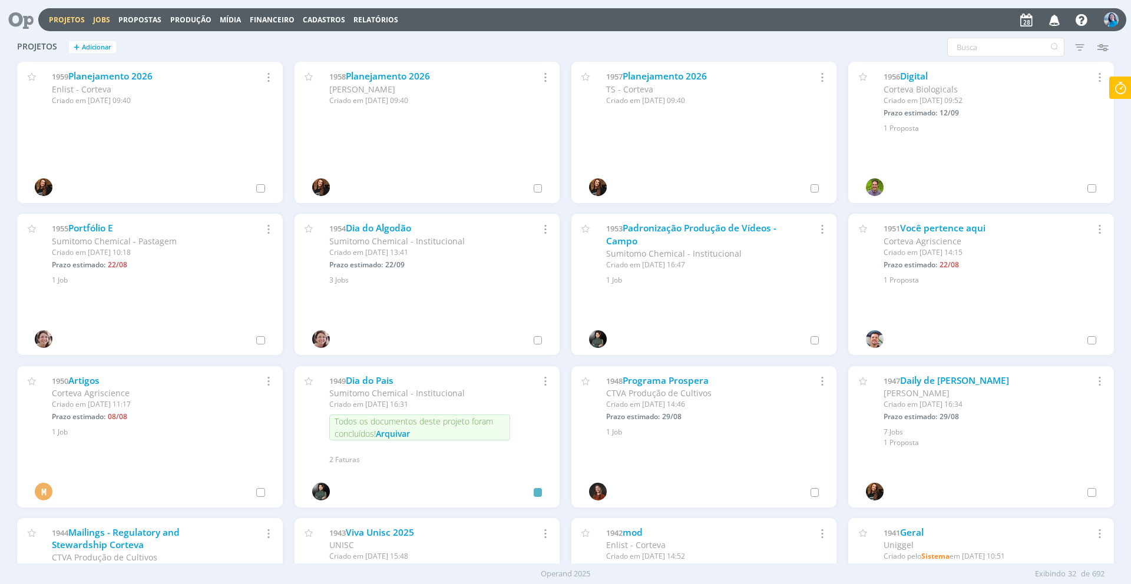
click at [102, 23] on link "Jobs" at bounding box center [101, 20] width 17 height 10
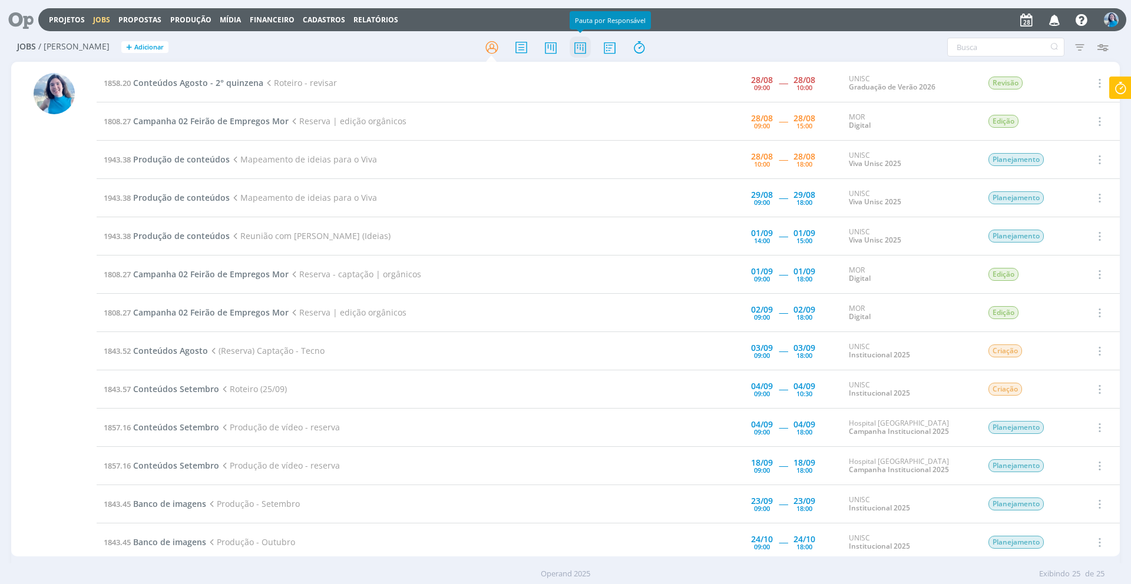
click at [580, 50] on icon at bounding box center [580, 47] width 21 height 23
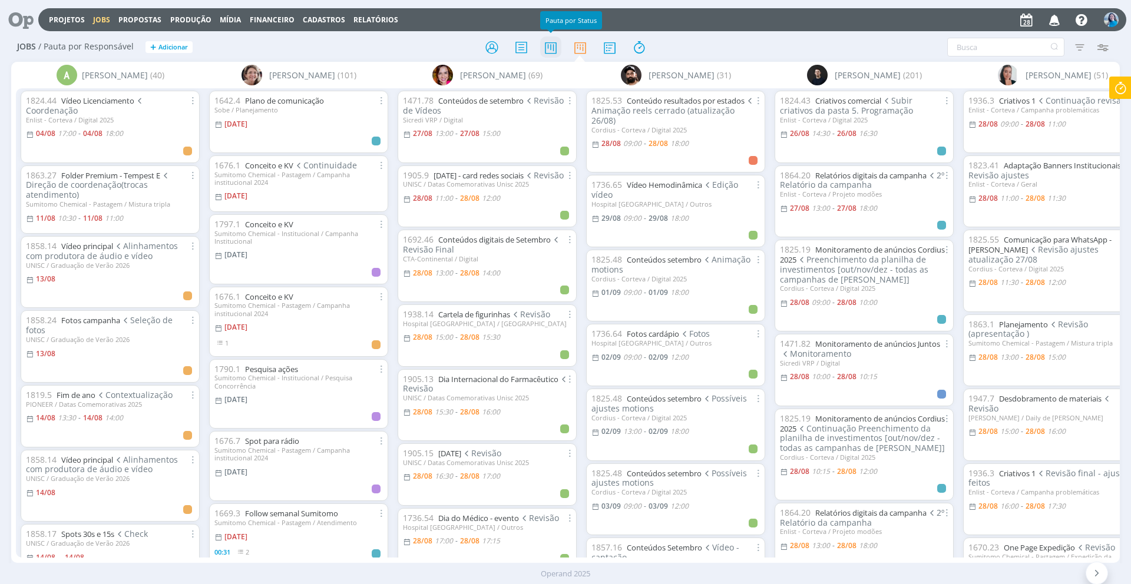
click at [551, 48] on icon at bounding box center [550, 47] width 21 height 23
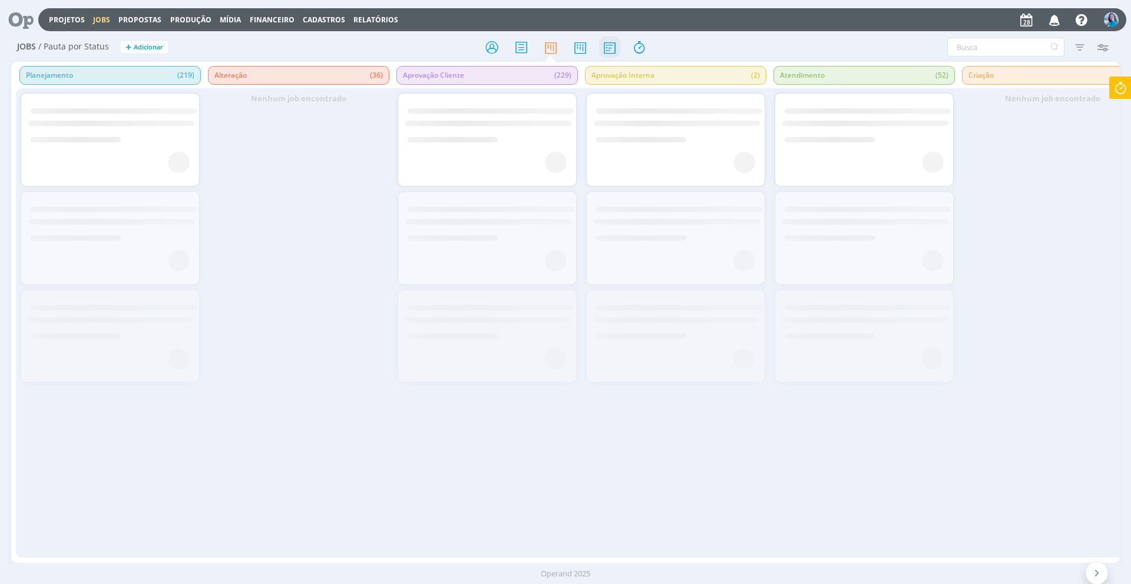
click at [614, 50] on icon at bounding box center [609, 47] width 21 height 23
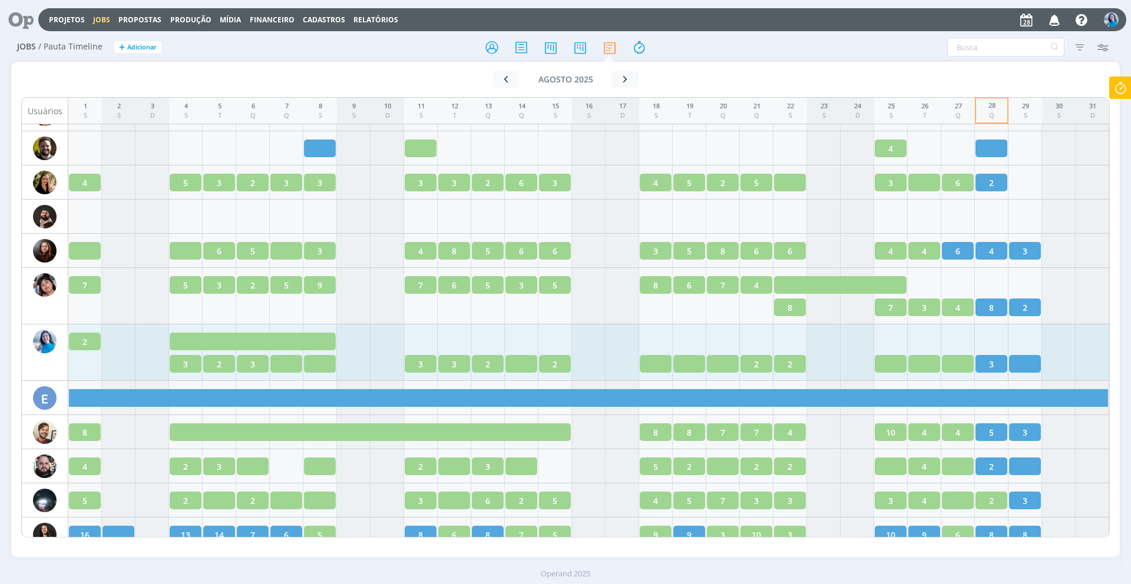
click at [788, 365] on span "2" at bounding box center [790, 364] width 5 height 12
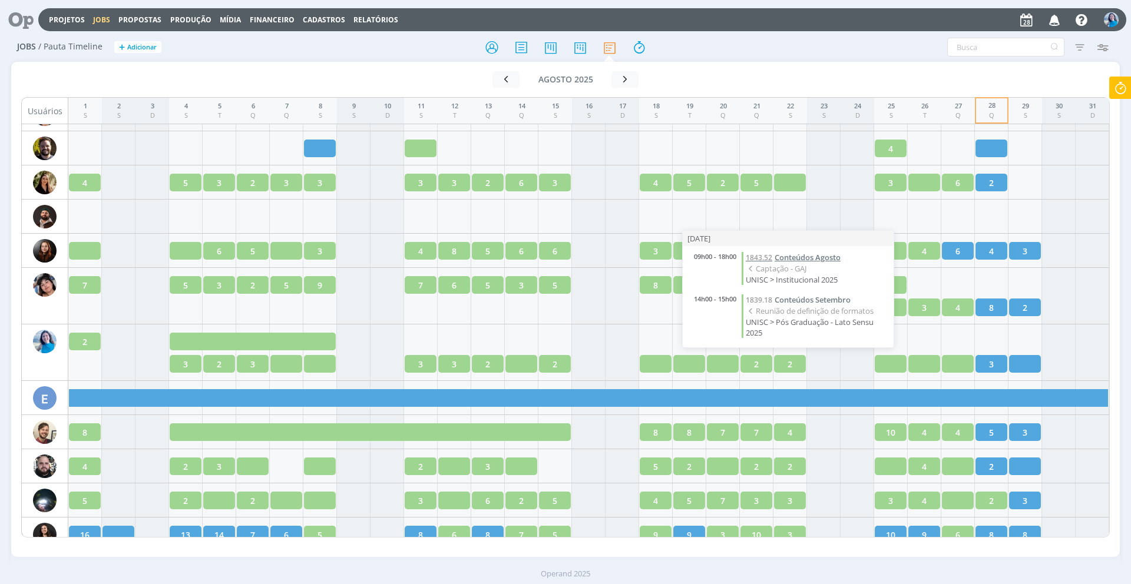
click at [817, 257] on span "Conteúdos Agosto" at bounding box center [808, 257] width 66 height 11
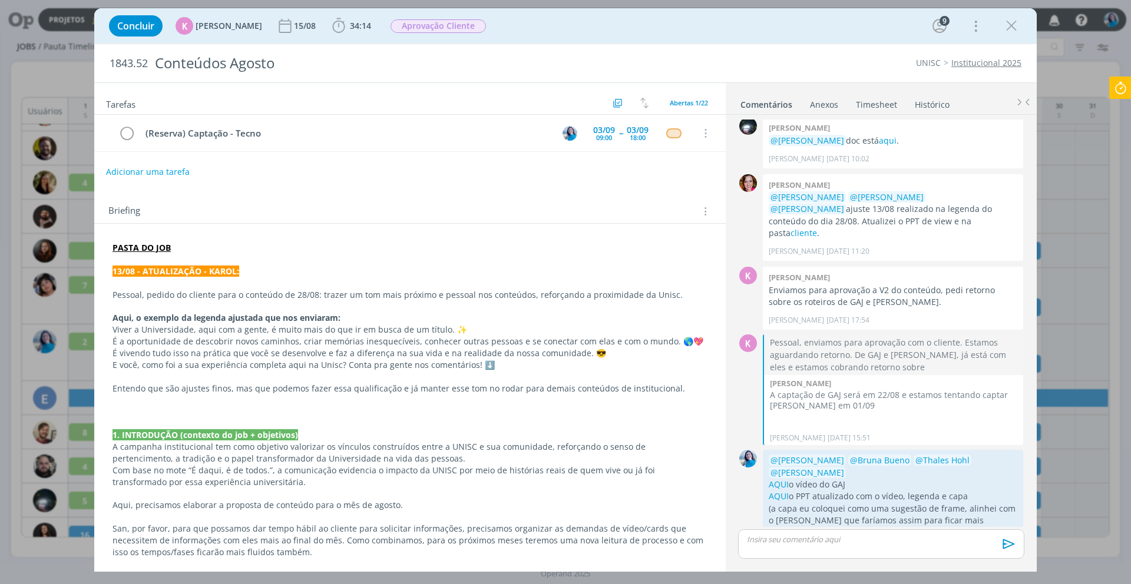
click at [854, 537] on p "dialog" at bounding box center [881, 539] width 267 height 11
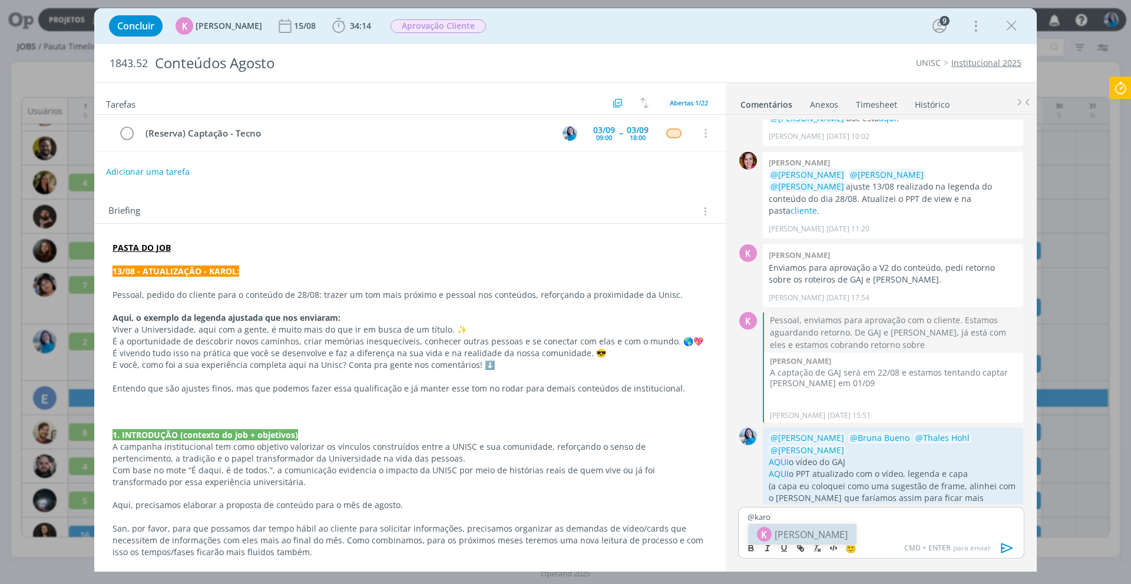
click at [815, 537] on span "[PERSON_NAME]" at bounding box center [811, 535] width 73 height 14
click at [162, 246] on strong "PASTA DO JOB" at bounding box center [142, 247] width 58 height 11
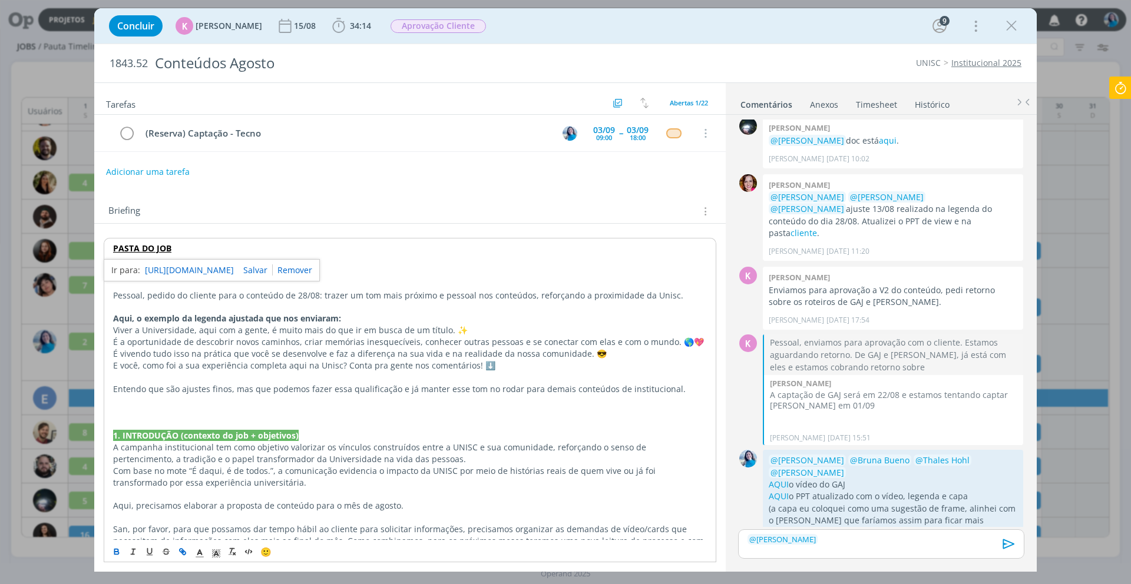
click at [174, 267] on link "[URL][DOMAIN_NAME]" at bounding box center [189, 270] width 89 height 15
click at [892, 544] on p "﻿ @ Karoline Arend ﻿" at bounding box center [881, 539] width 267 height 11
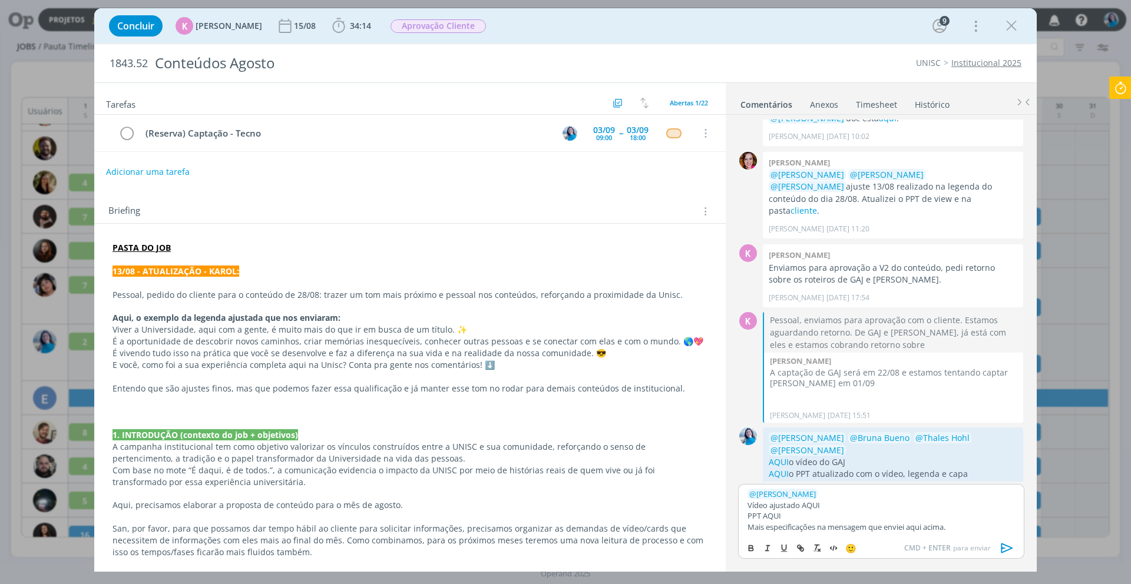
scroll to position [1059, 0]
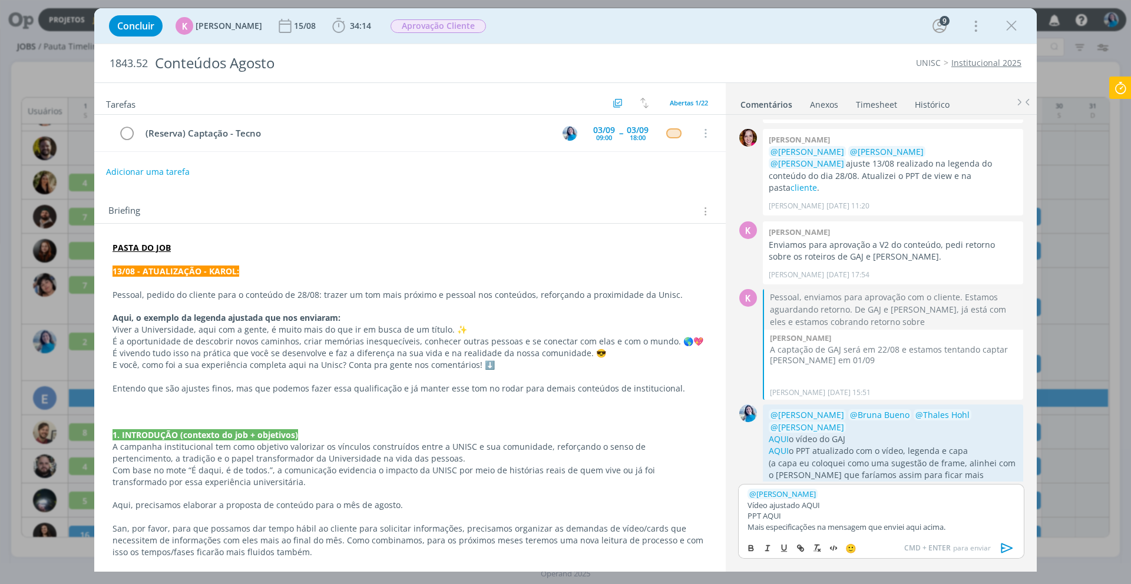
click at [814, 506] on p "Vídeo ajustado AQUI" at bounding box center [881, 505] width 267 height 11
click at [803, 551] on icon "dialog" at bounding box center [802, 550] width 4 height 4
paste input "[URL][DOMAIN_NAME]"
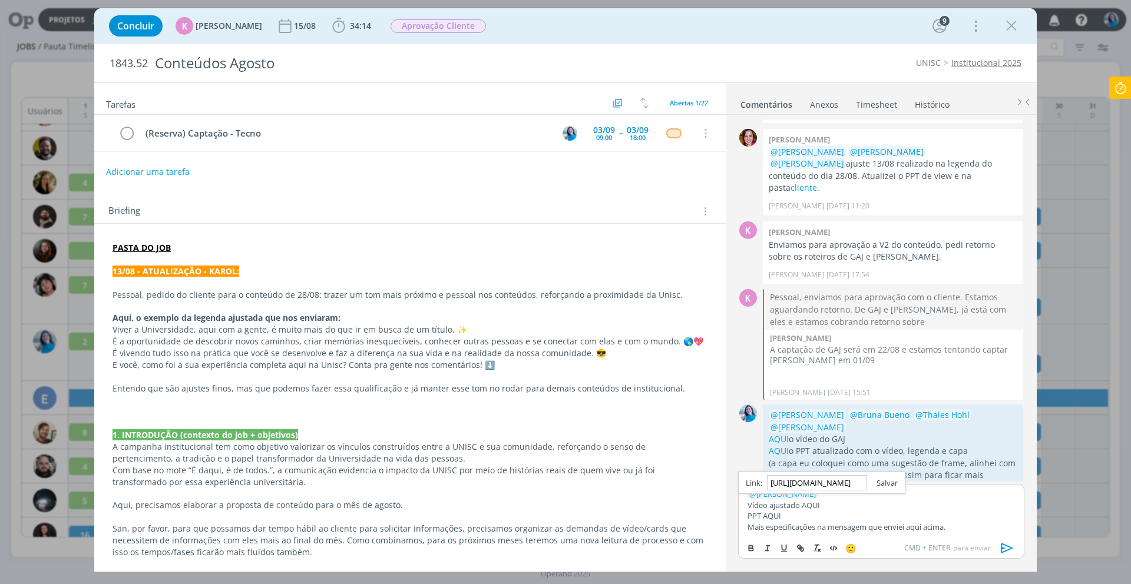
click at [887, 484] on link "dialog" at bounding box center [882, 483] width 31 height 11
click at [788, 518] on p "PPT AQUI" at bounding box center [881, 516] width 267 height 11
click at [769, 515] on p "PPT AQUI" at bounding box center [881, 516] width 267 height 11
click at [802, 550] on icon "dialog" at bounding box center [800, 548] width 9 height 9
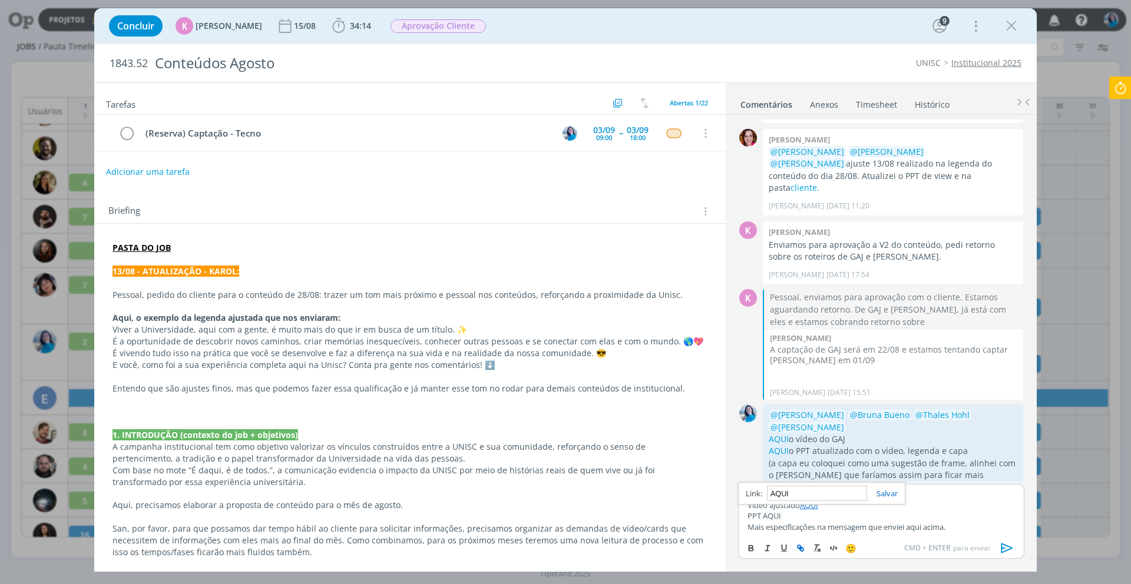
paste input "[URL][DOMAIN_NAME]"
type input "[URL][DOMAIN_NAME]"
click at [882, 492] on link "dialog" at bounding box center [882, 493] width 31 height 11
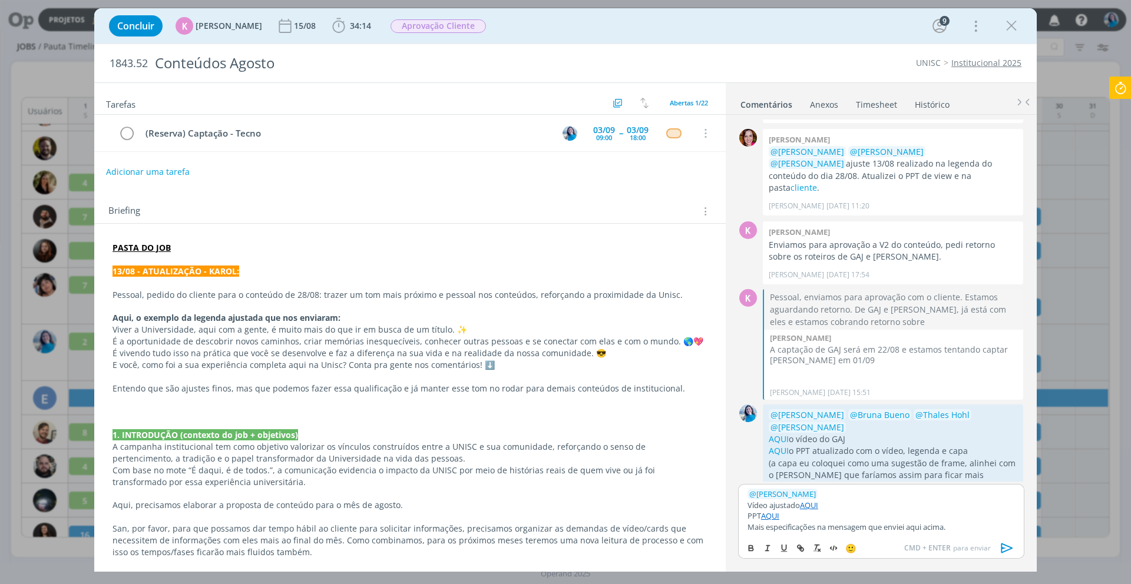
click at [1006, 547] on icon "dialog" at bounding box center [1007, 549] width 18 height 18
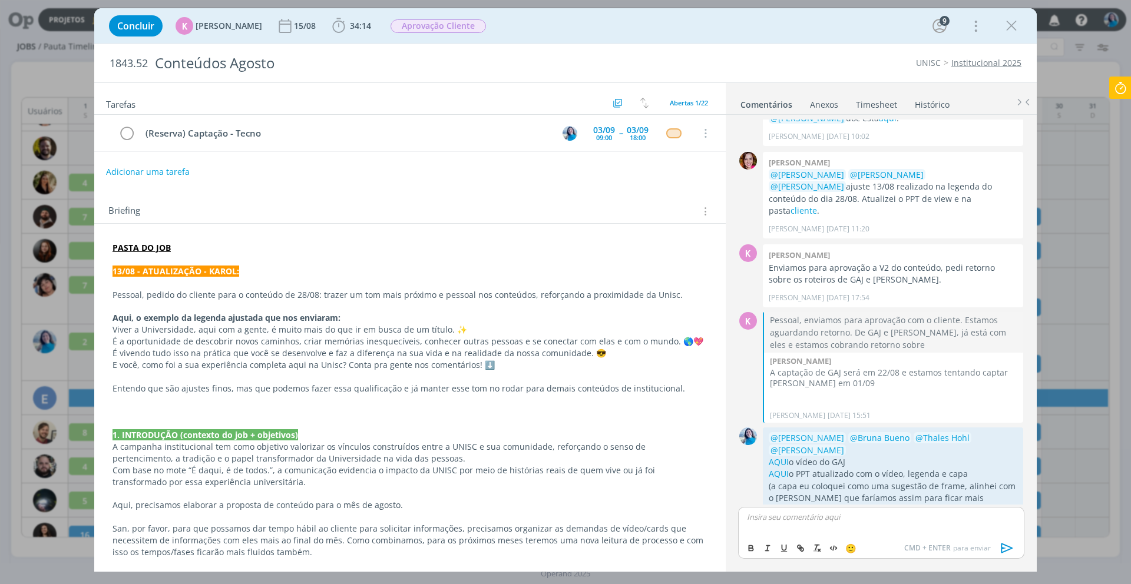
scroll to position [1116, 0]
